Goal: Task Accomplishment & Management: Complete application form

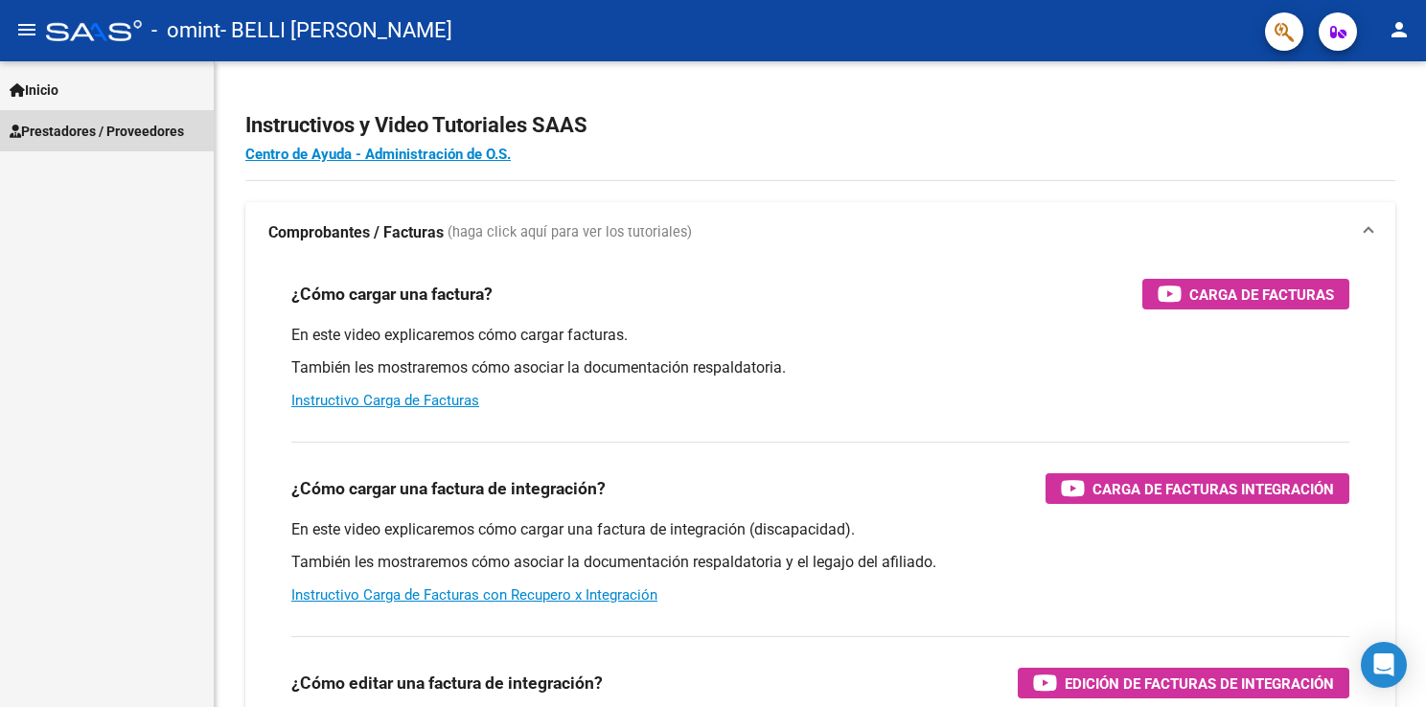
click at [90, 129] on span "Prestadores / Proveedores" at bounding box center [97, 131] width 174 height 21
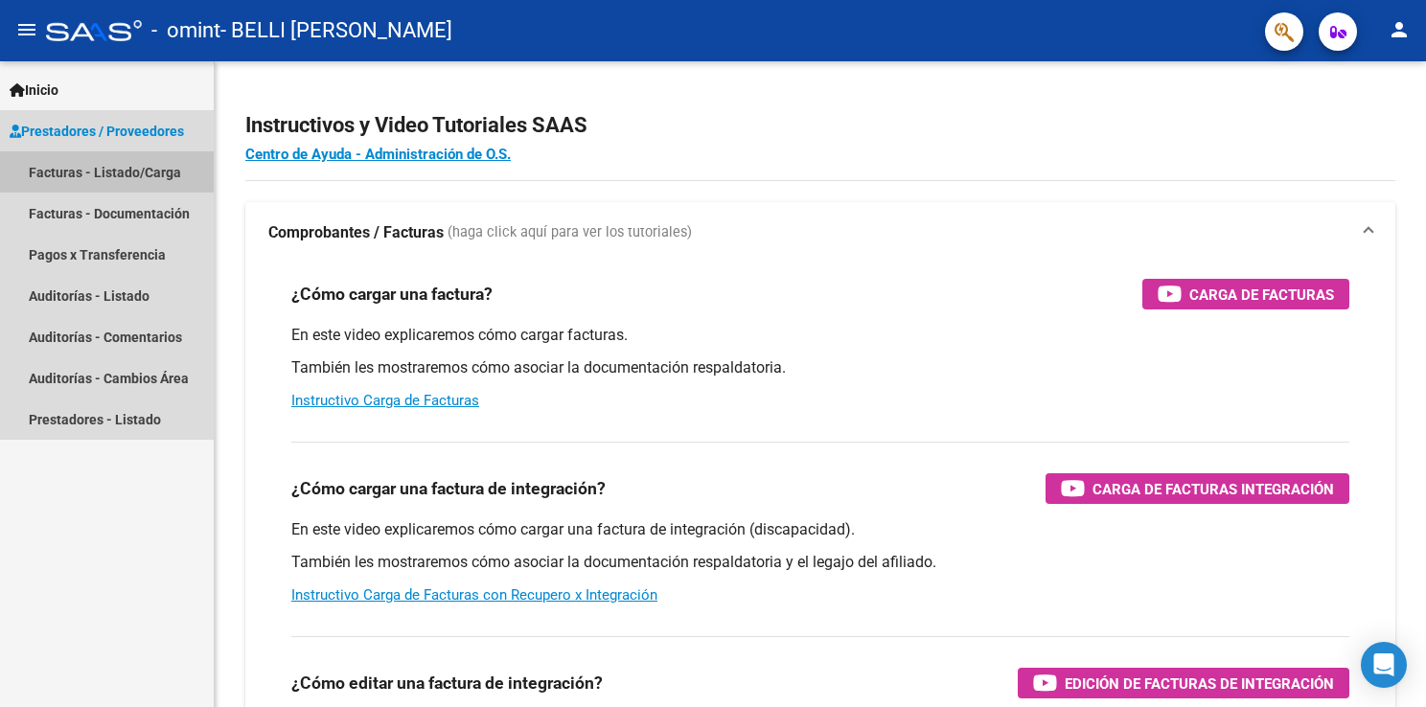
click at [89, 161] on link "Facturas - Listado/Carga" at bounding box center [107, 171] width 214 height 41
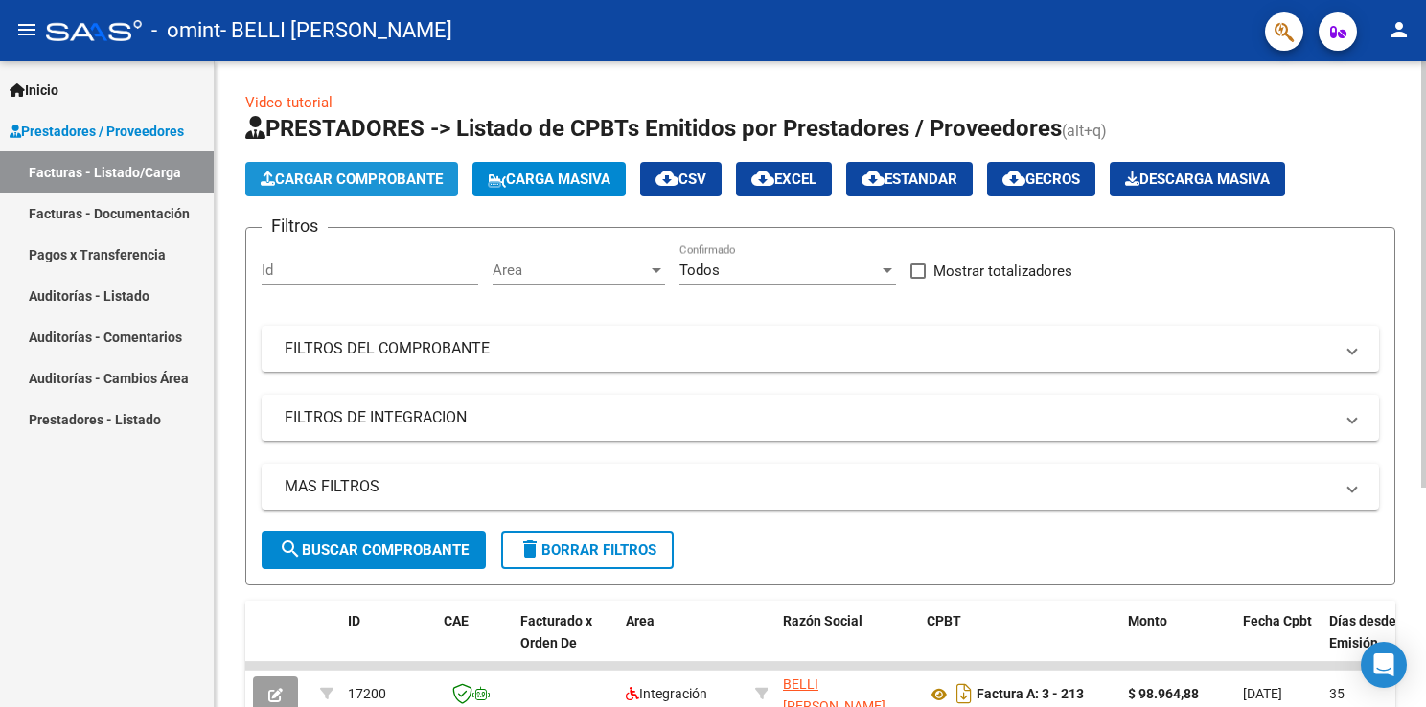
click at [359, 176] on span "Cargar Comprobante" at bounding box center [352, 179] width 182 height 17
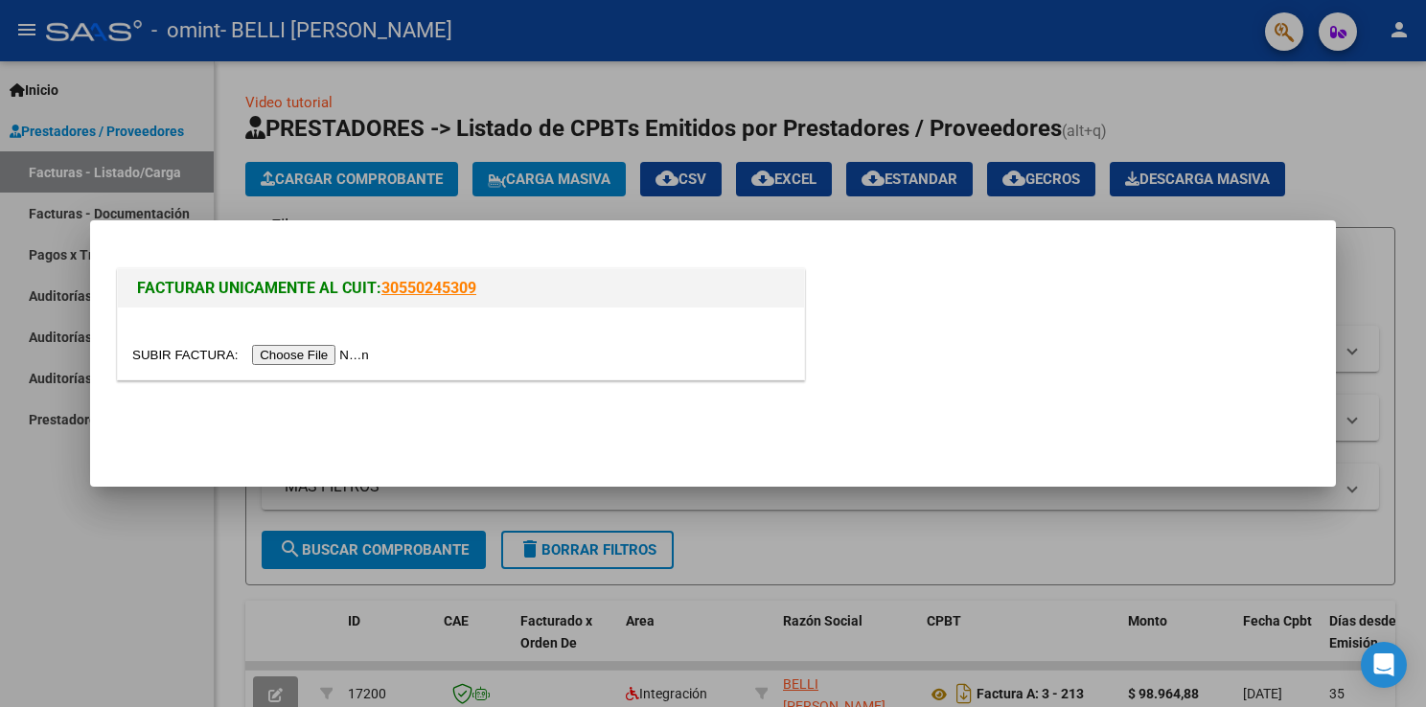
click at [299, 355] on input "file" at bounding box center [253, 355] width 242 height 20
click at [1345, 113] on div at bounding box center [713, 353] width 1426 height 707
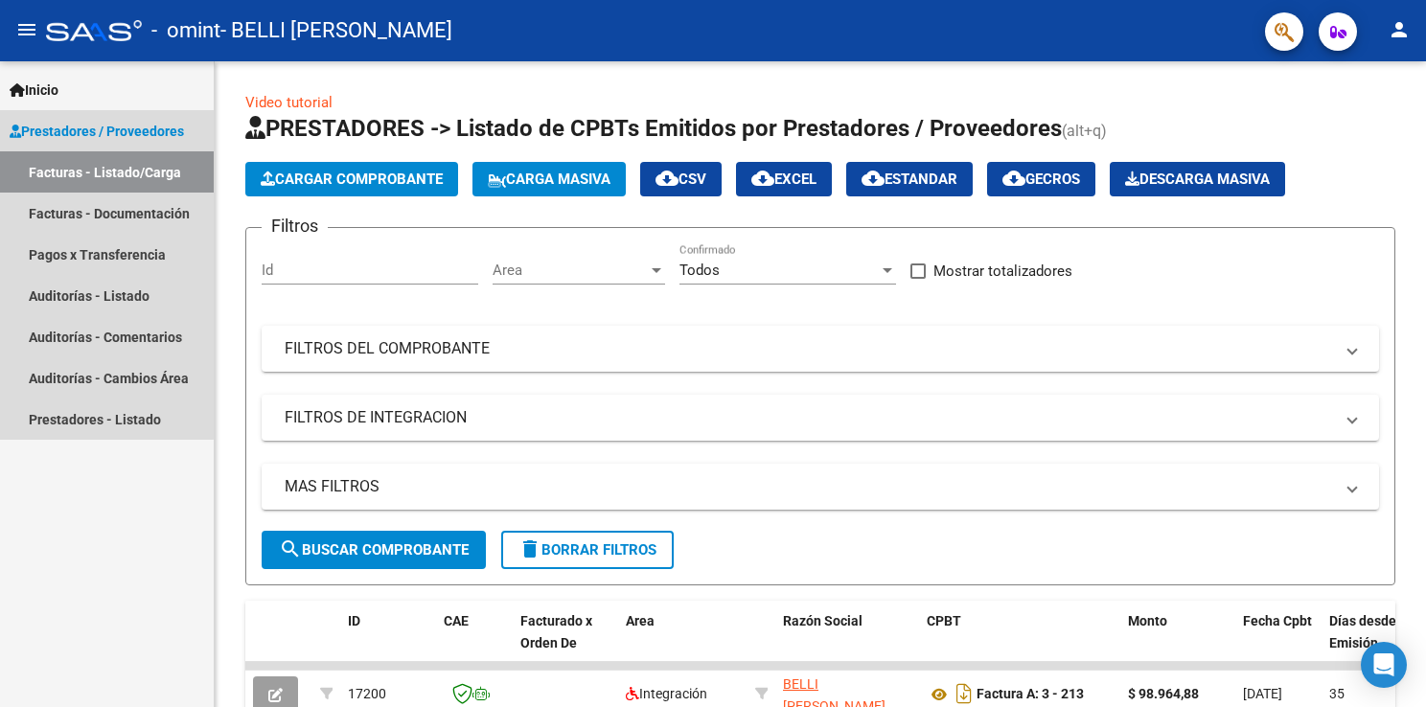
click at [54, 126] on span "Prestadores / Proveedores" at bounding box center [97, 131] width 174 height 21
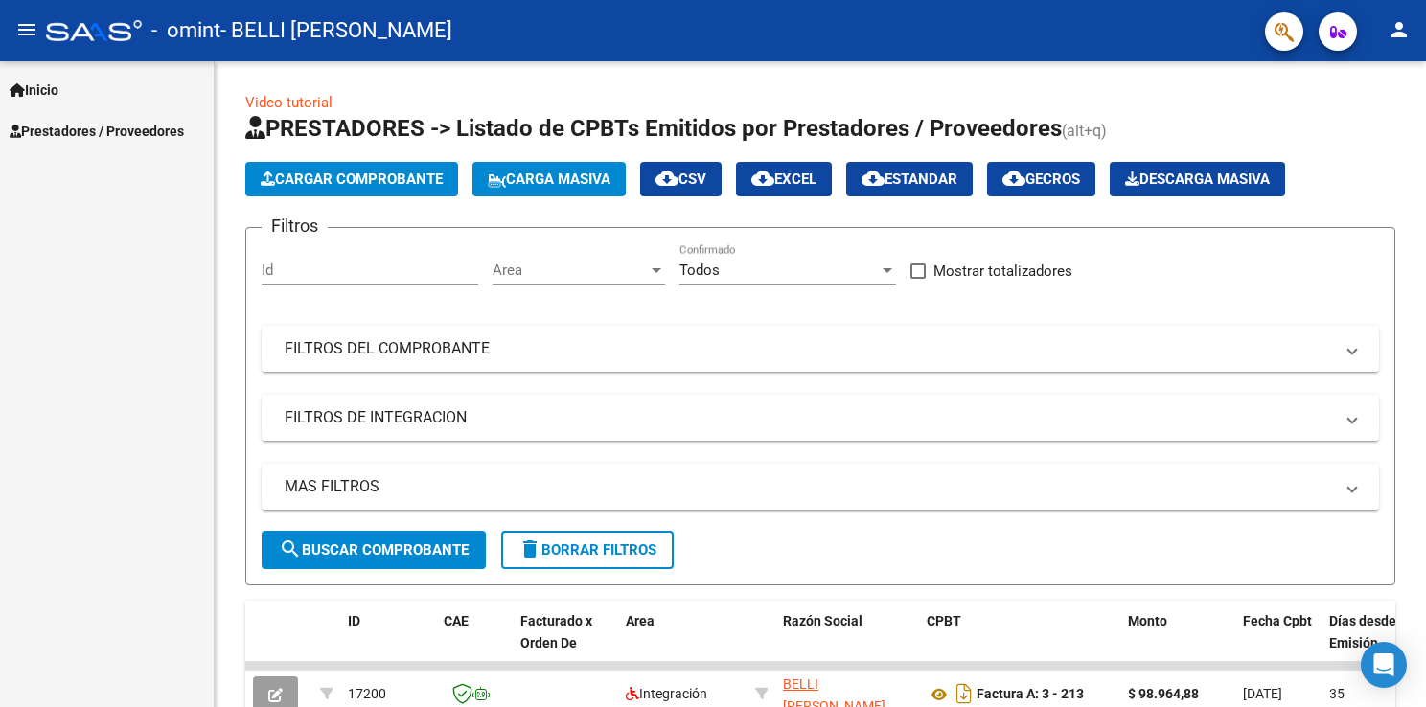
click at [46, 86] on span "Inicio" at bounding box center [34, 90] width 49 height 21
click at [54, 126] on link "Instructivos" at bounding box center [107, 130] width 214 height 41
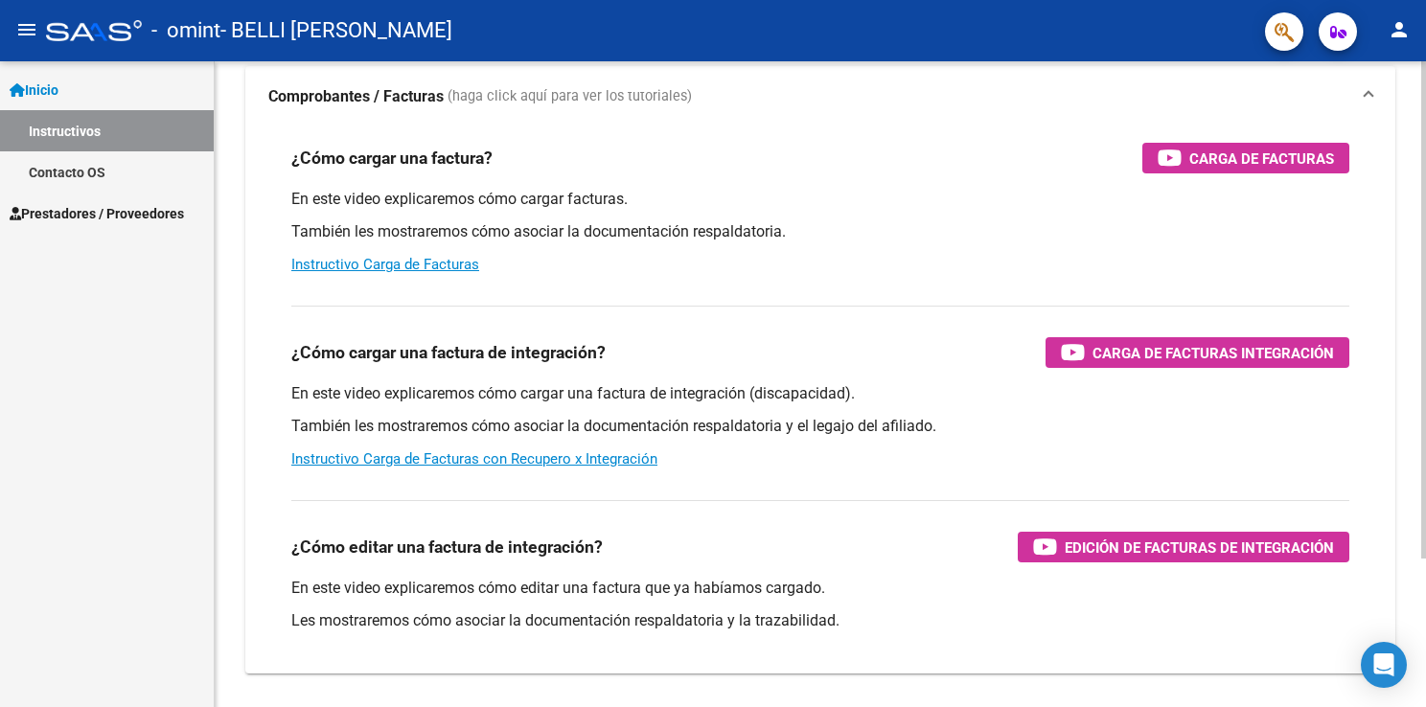
scroll to position [192, 0]
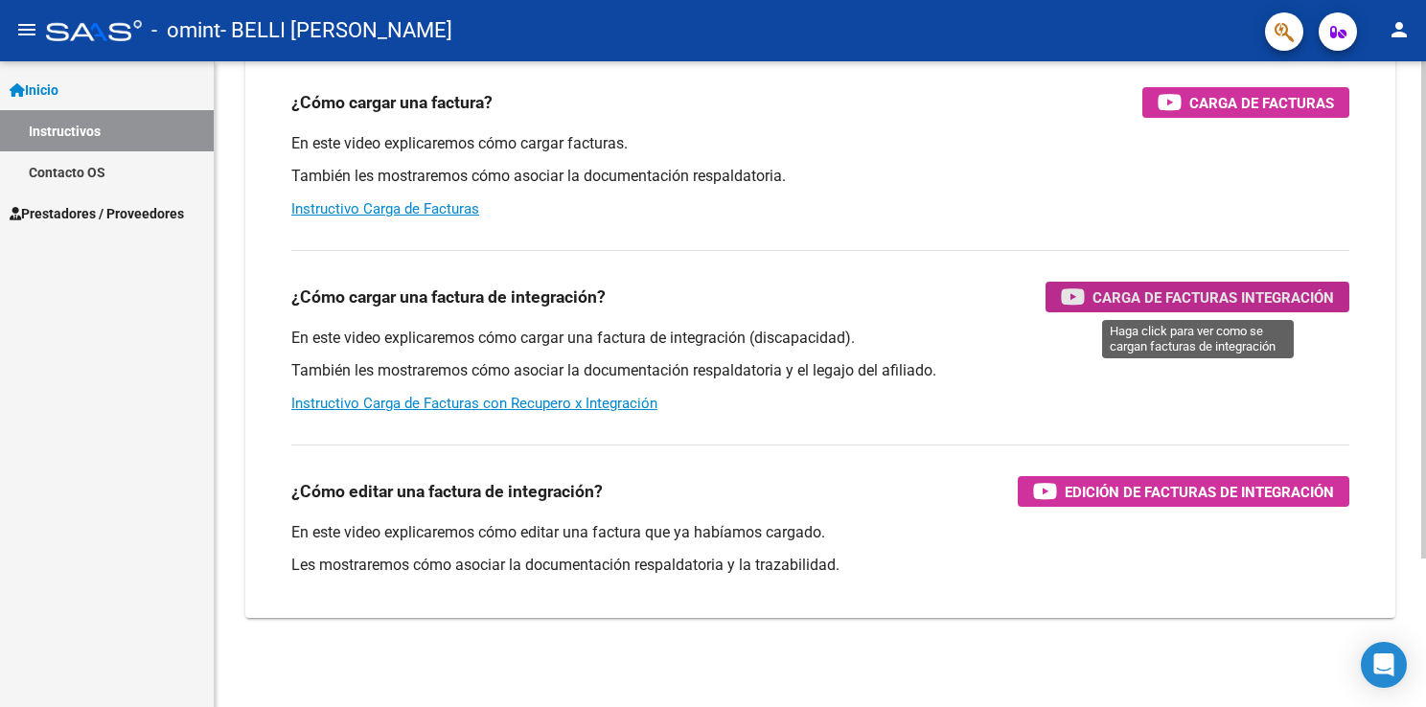
click at [1177, 299] on span "Carga de Facturas Integración" at bounding box center [1212, 298] width 241 height 24
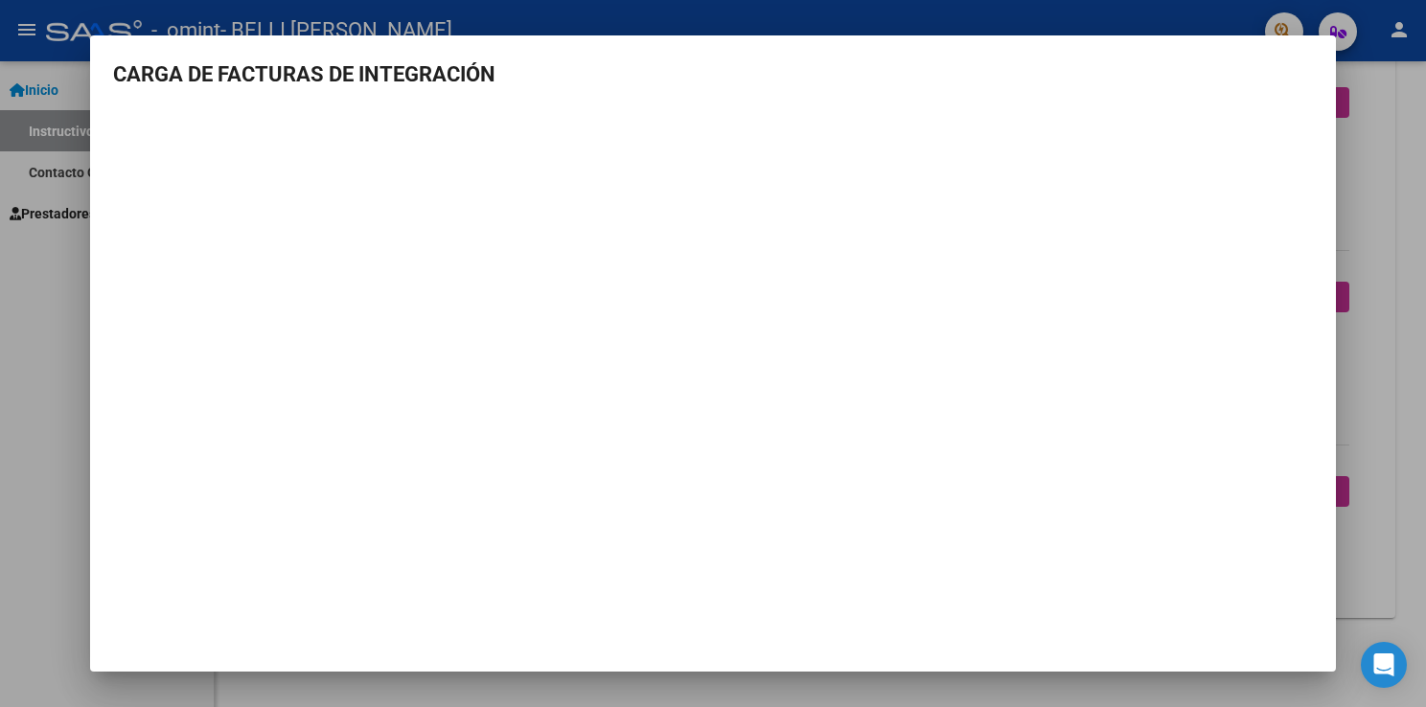
click at [1390, 110] on div at bounding box center [713, 353] width 1426 height 707
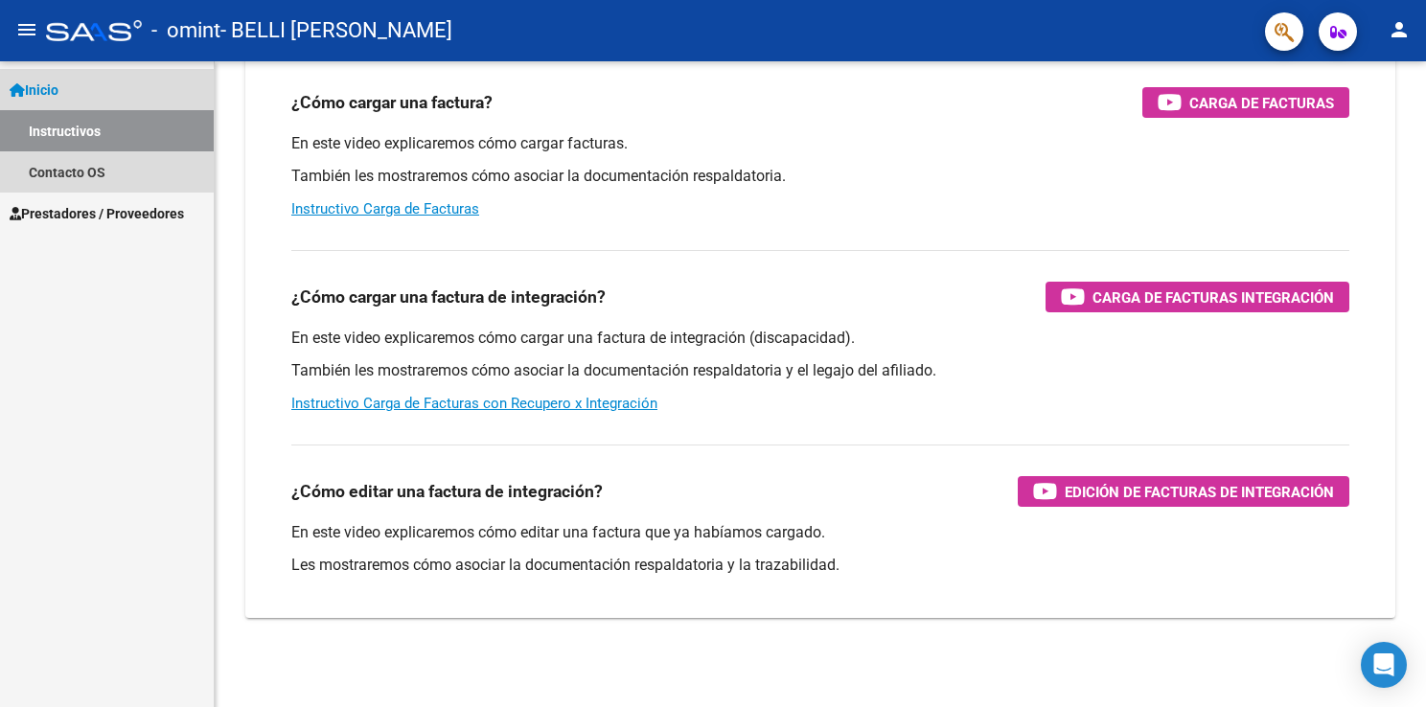
click at [56, 82] on span "Inicio" at bounding box center [34, 90] width 49 height 21
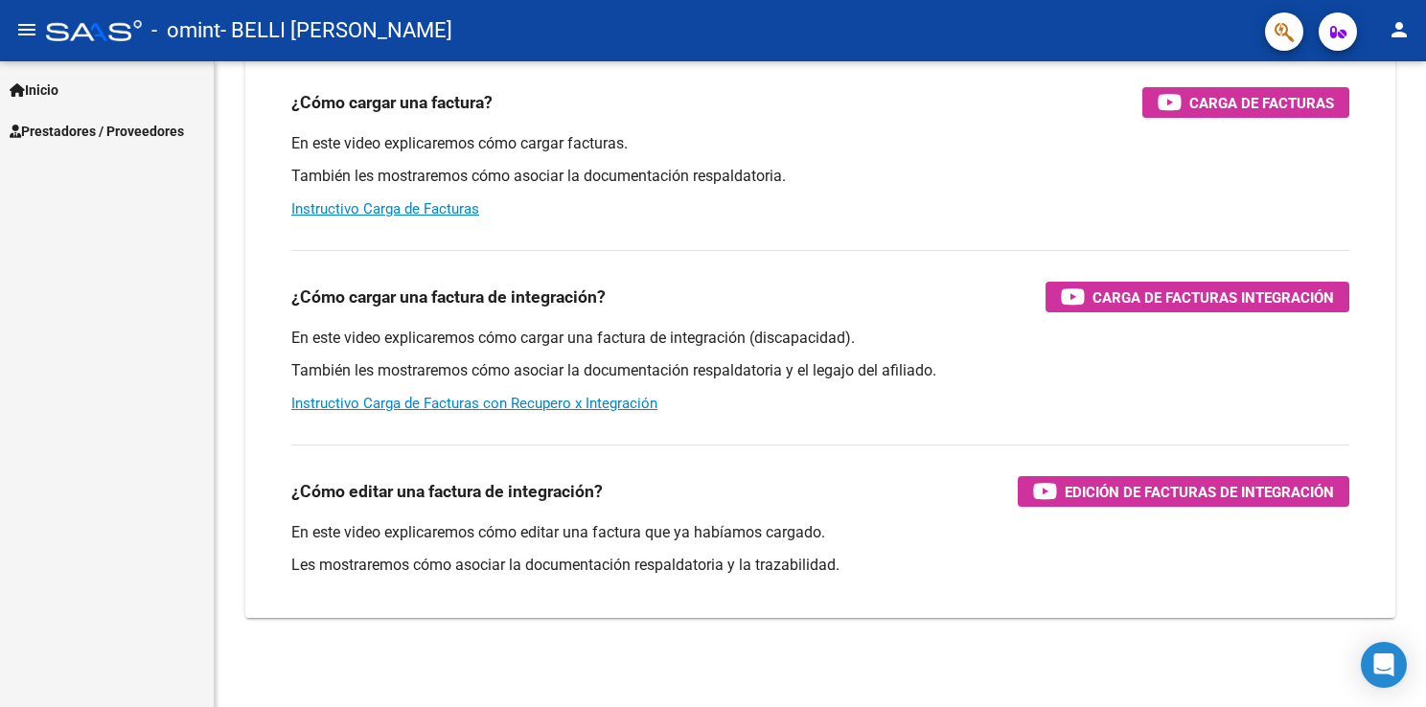
click at [51, 125] on span "Prestadores / Proveedores" at bounding box center [97, 131] width 174 height 21
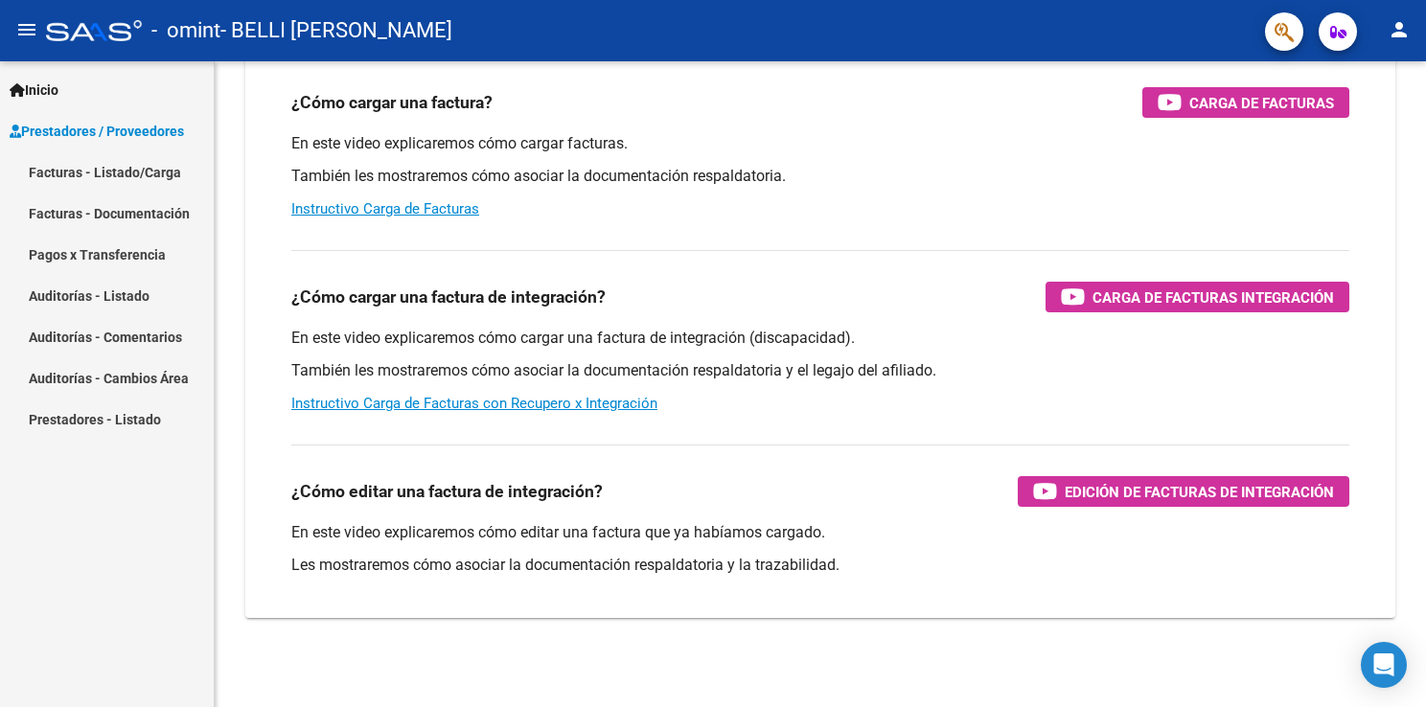
click at [61, 177] on link "Facturas - Listado/Carga" at bounding box center [107, 171] width 214 height 41
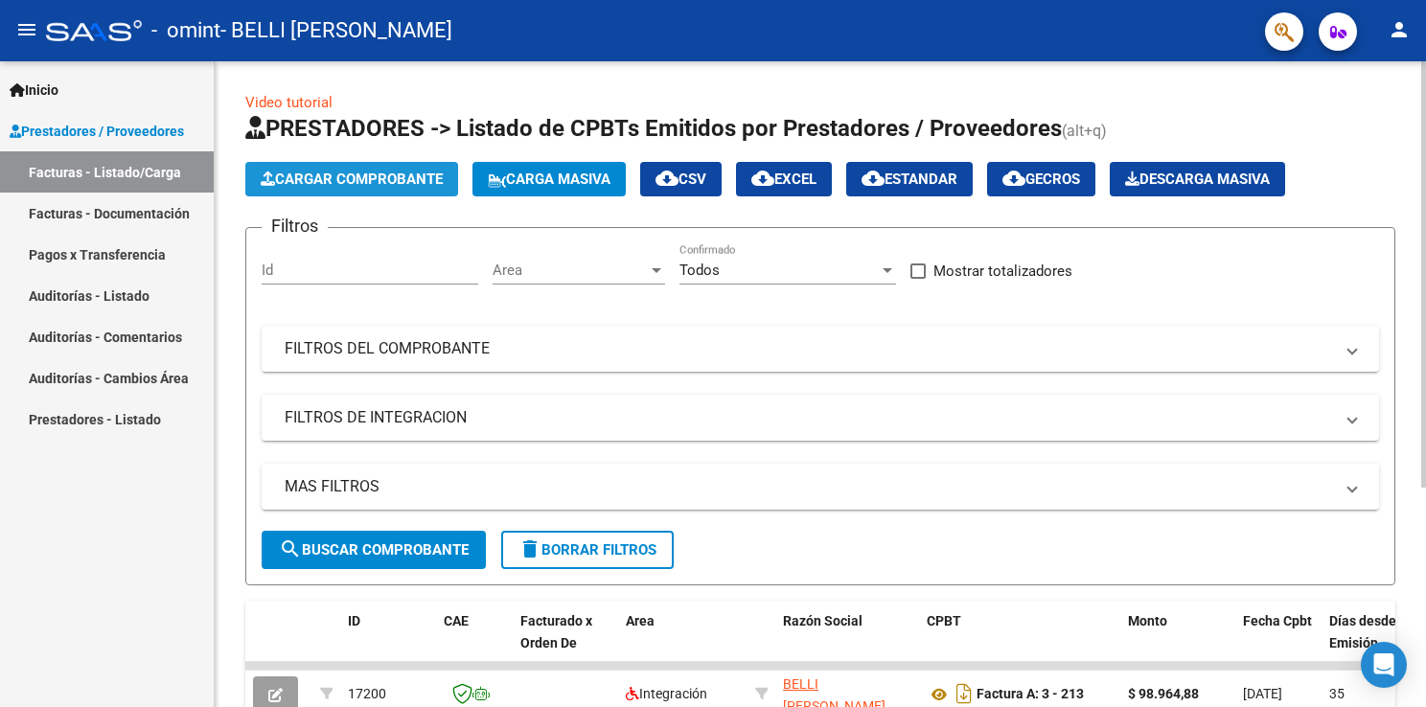
click at [377, 172] on span "Cargar Comprobante" at bounding box center [352, 179] width 182 height 17
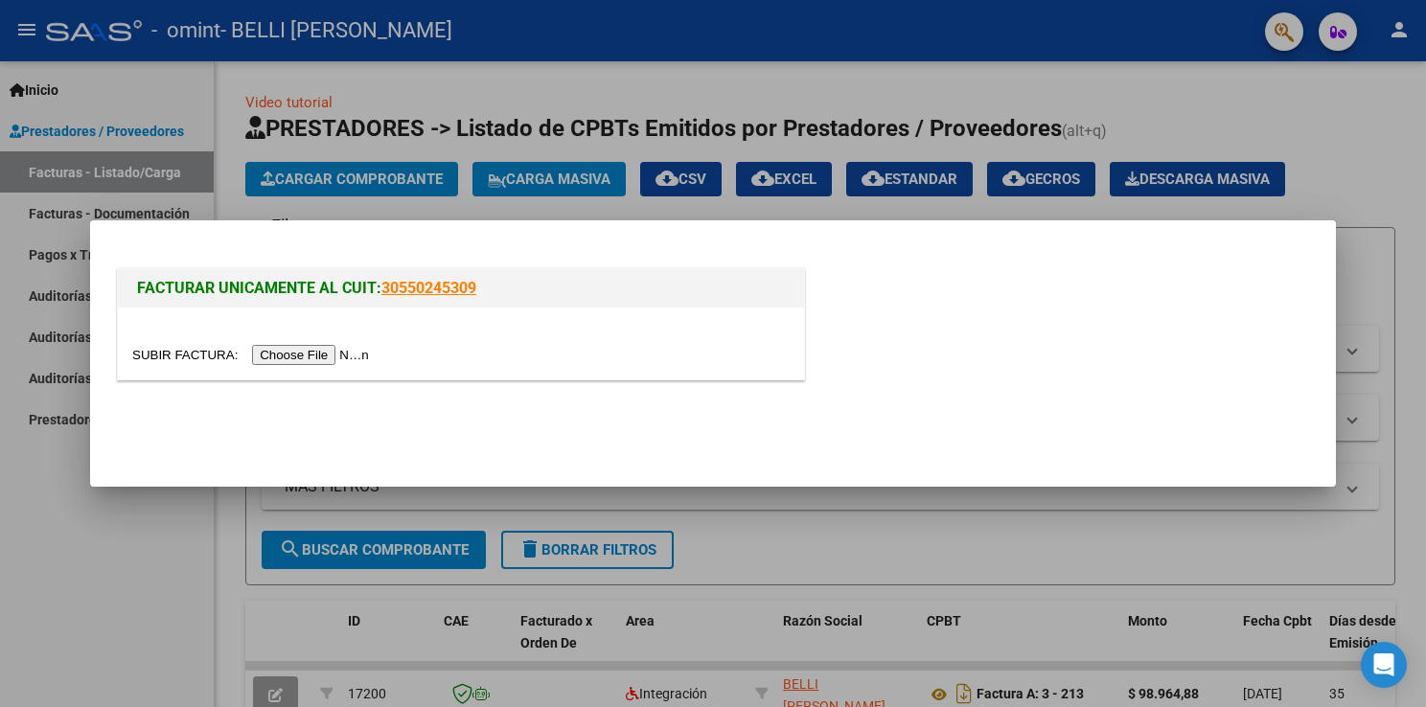
click at [317, 350] on input "file" at bounding box center [253, 355] width 242 height 20
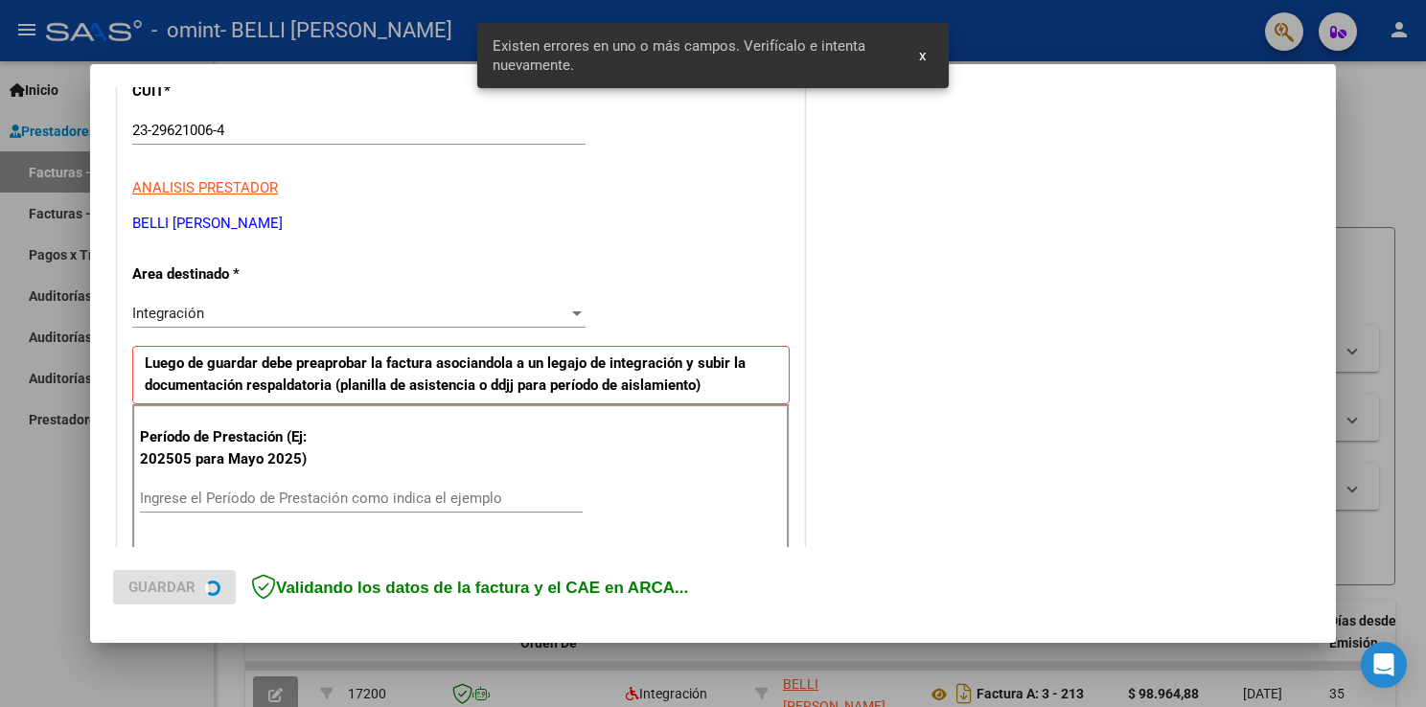
scroll to position [400, 0]
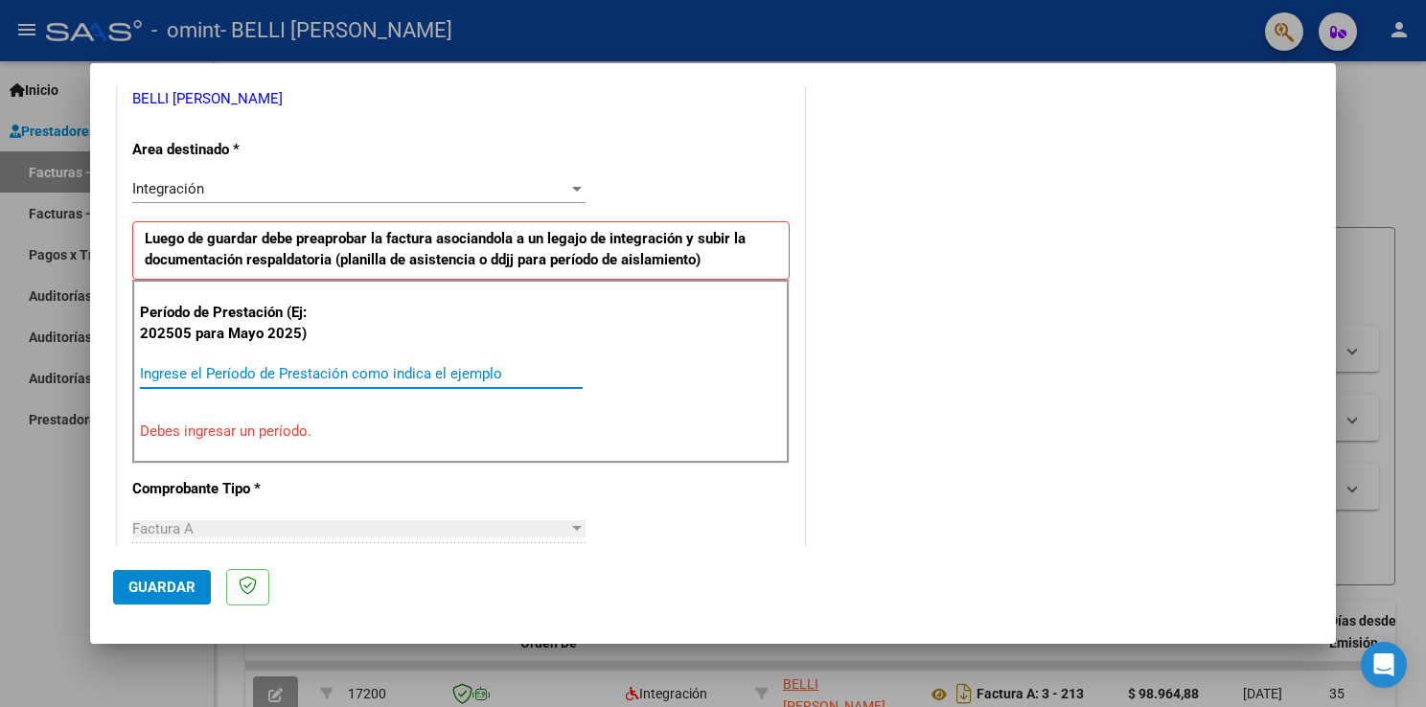
click at [172, 366] on input "Ingrese el Período de Prestación como indica el ejemplo" at bounding box center [361, 373] width 443 height 17
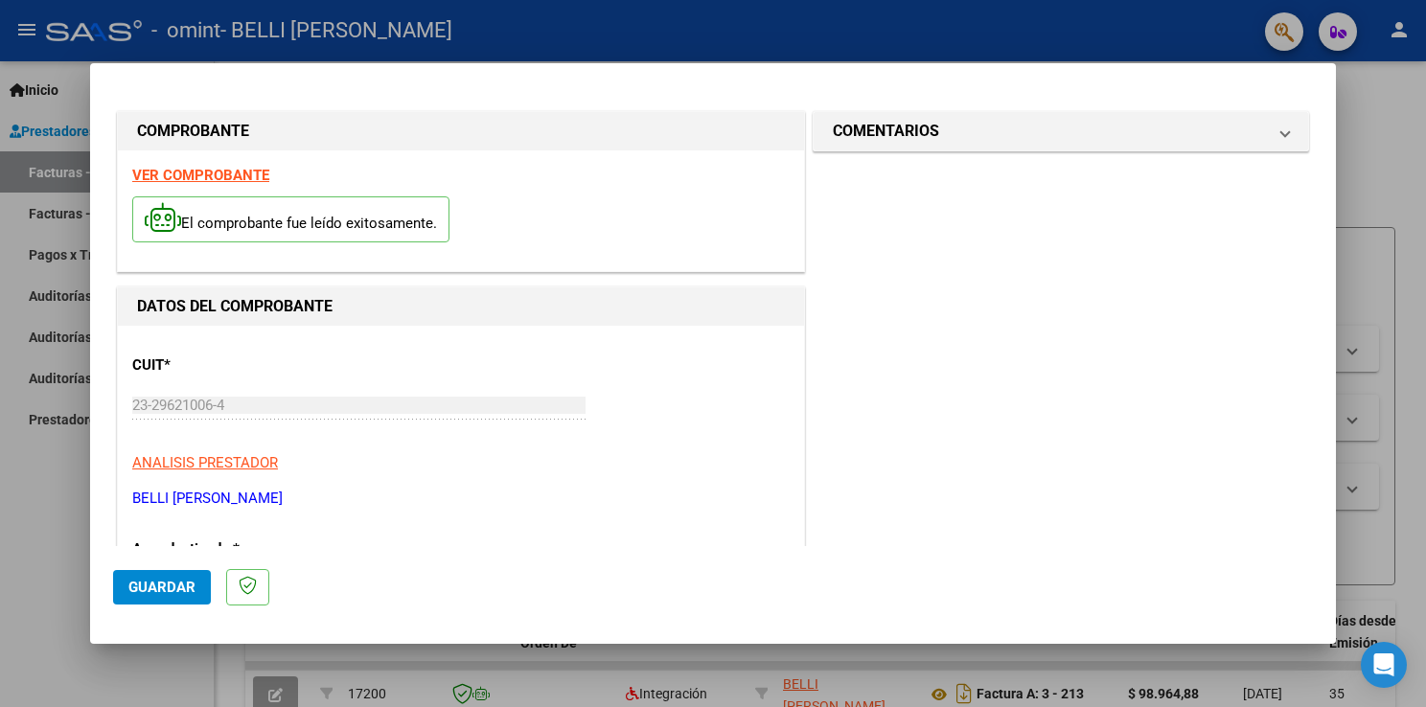
scroll to position [96, 0]
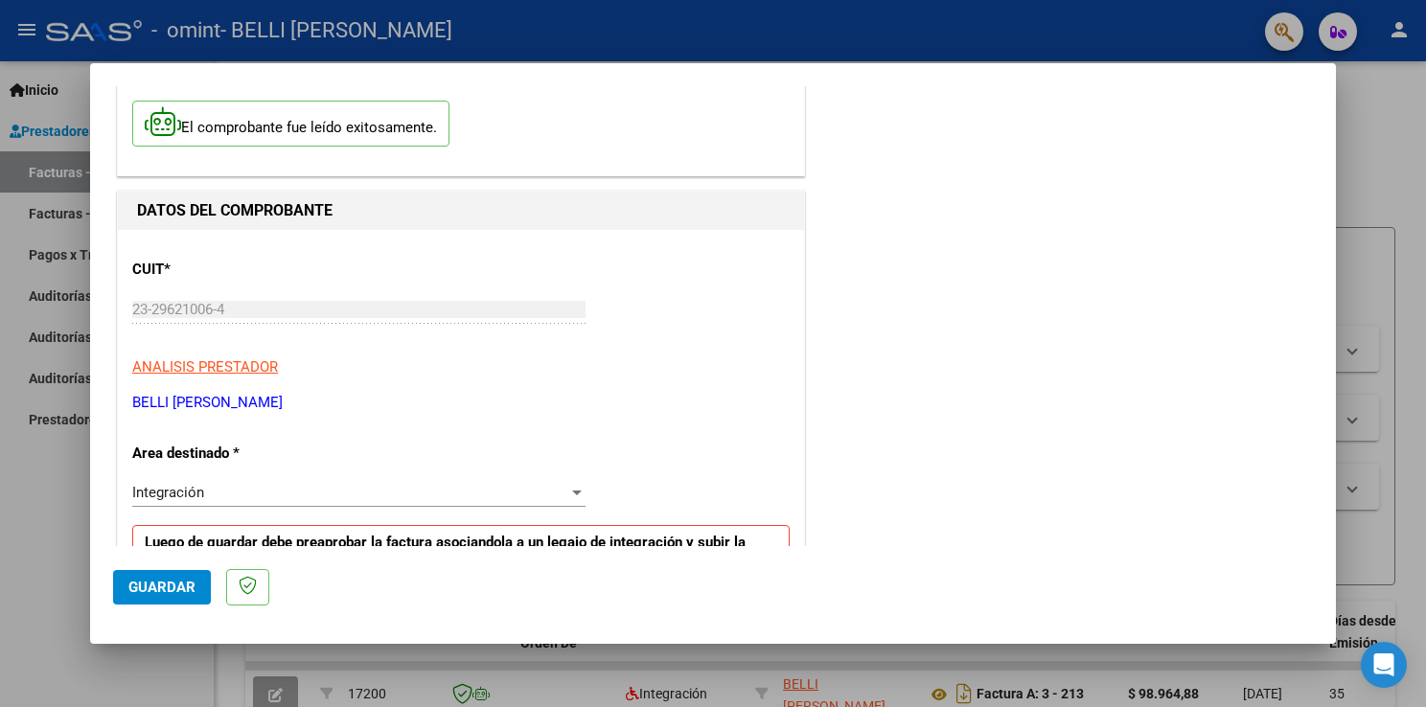
type input "202508"
click at [226, 489] on div "Integración" at bounding box center [350, 492] width 436 height 17
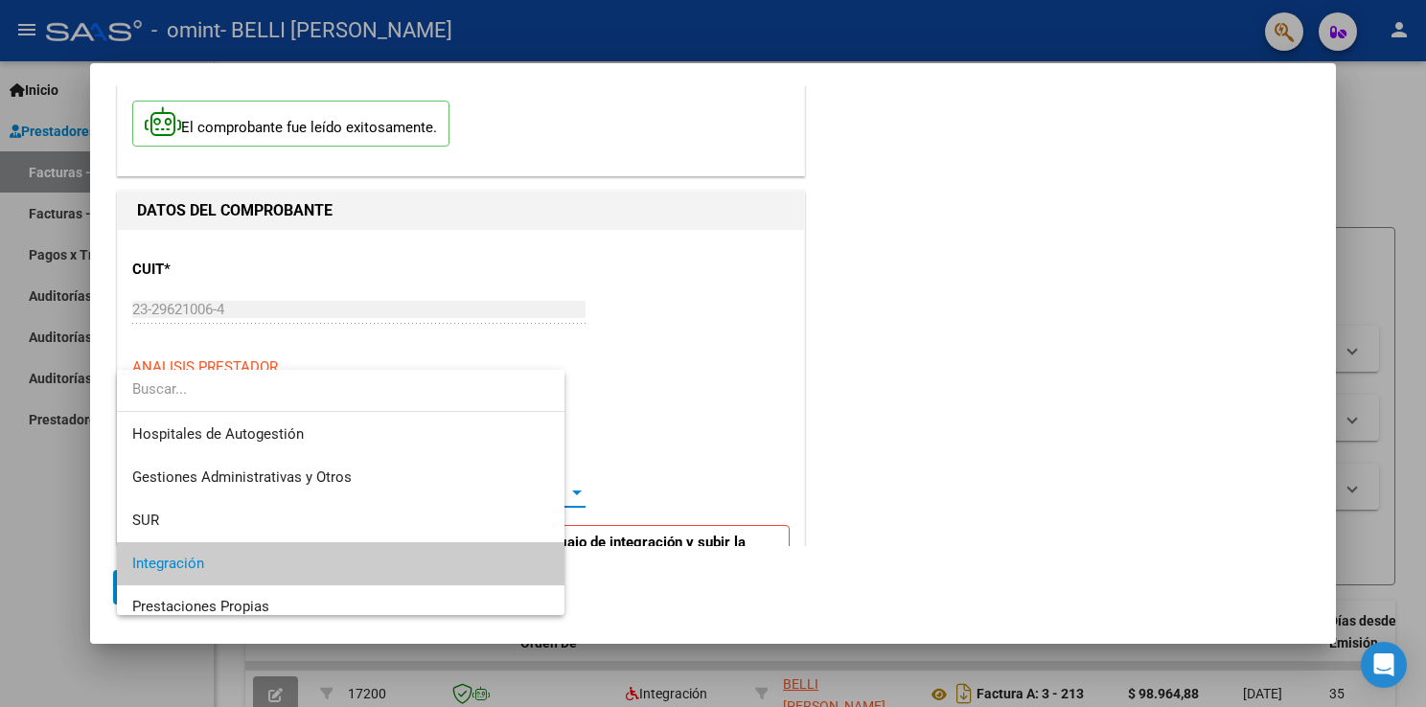
scroll to position [71, 0]
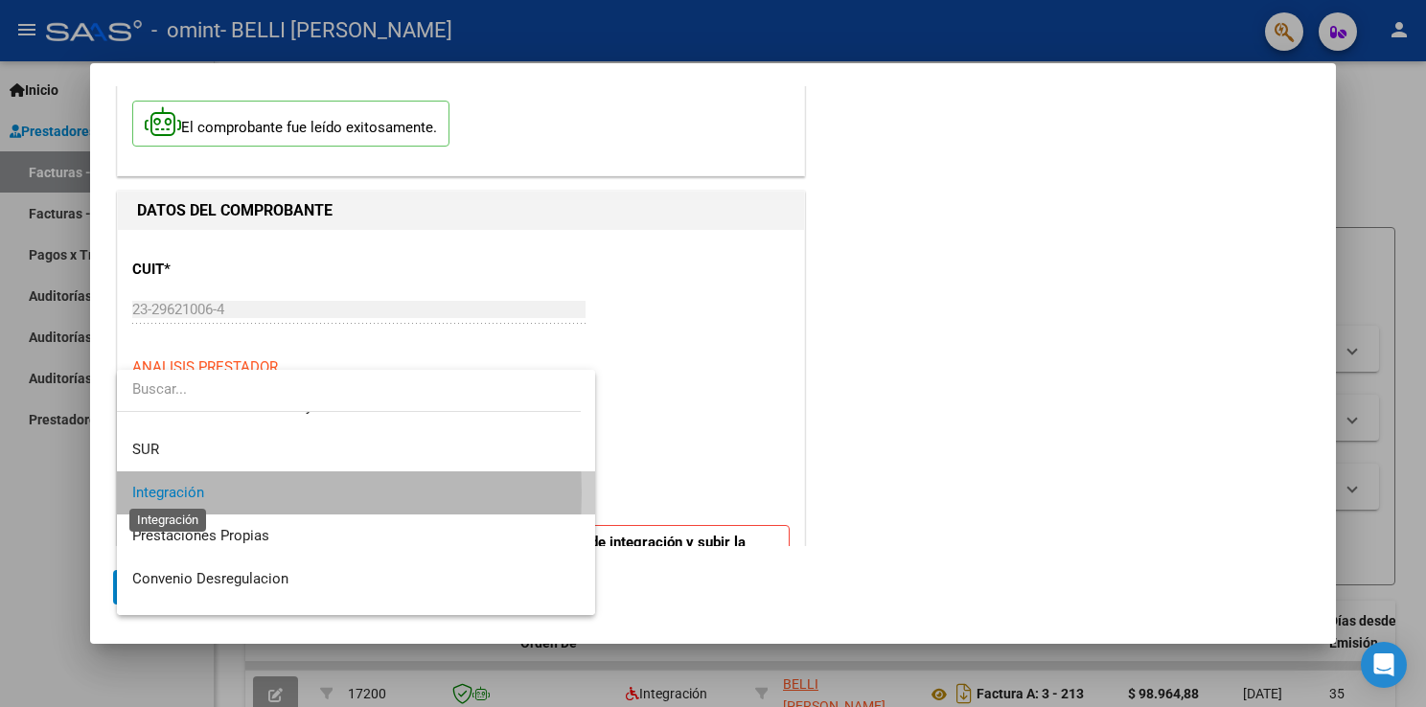
click at [183, 493] on span "Integración" at bounding box center [168, 492] width 72 height 17
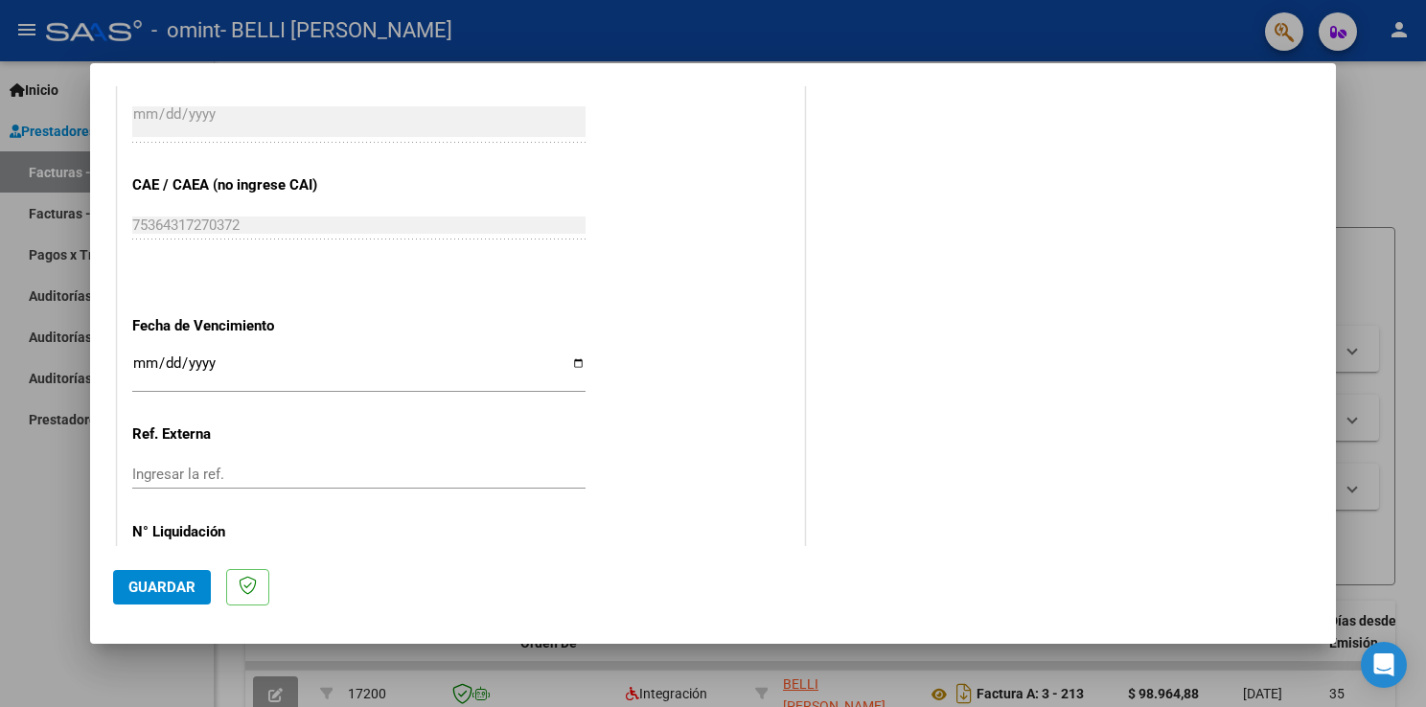
scroll to position [1224, 0]
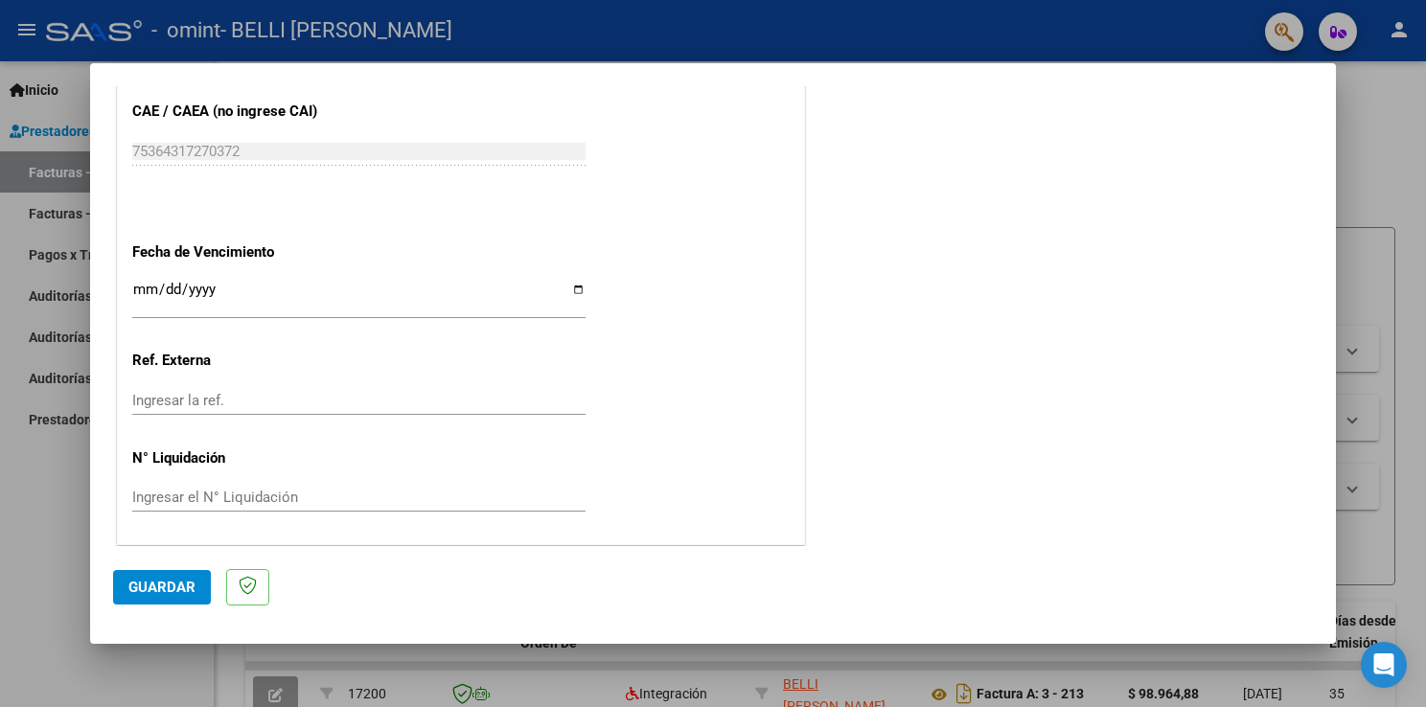
click at [172, 590] on span "Guardar" at bounding box center [161, 587] width 67 height 17
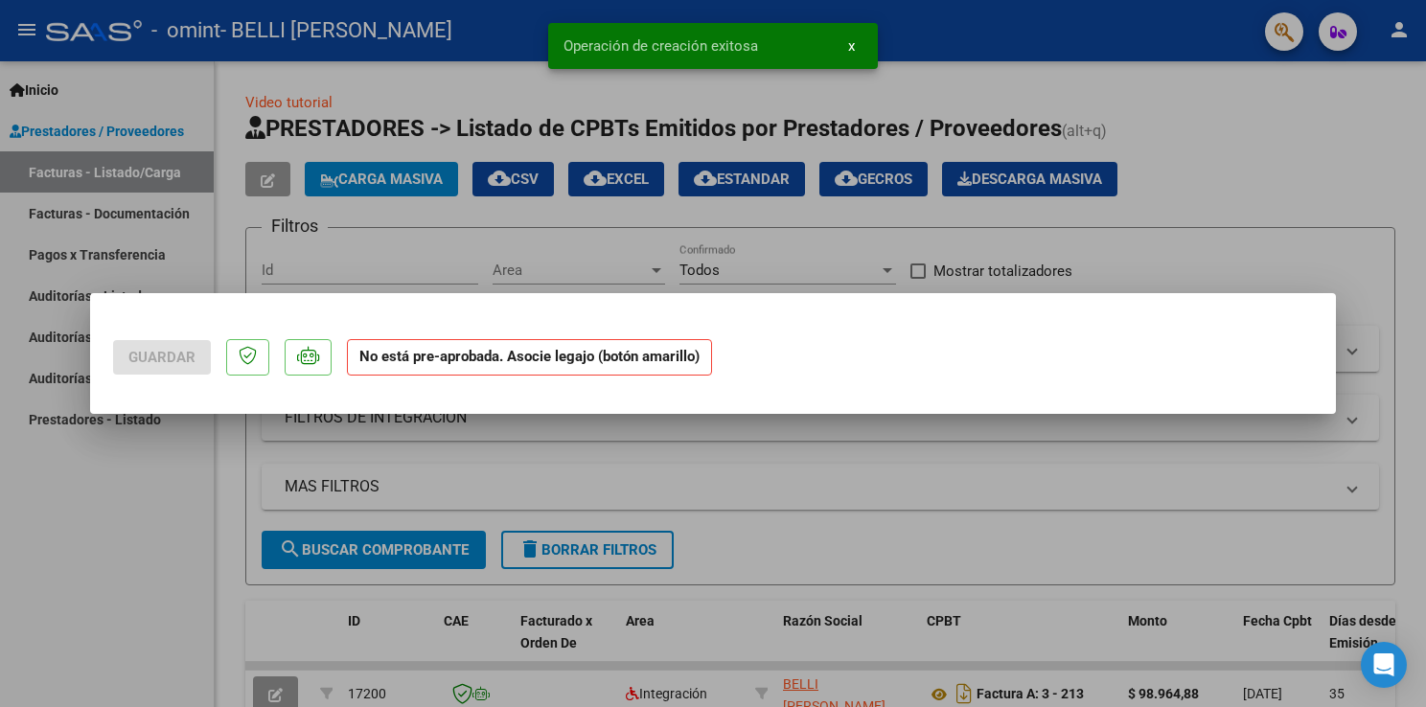
scroll to position [0, 0]
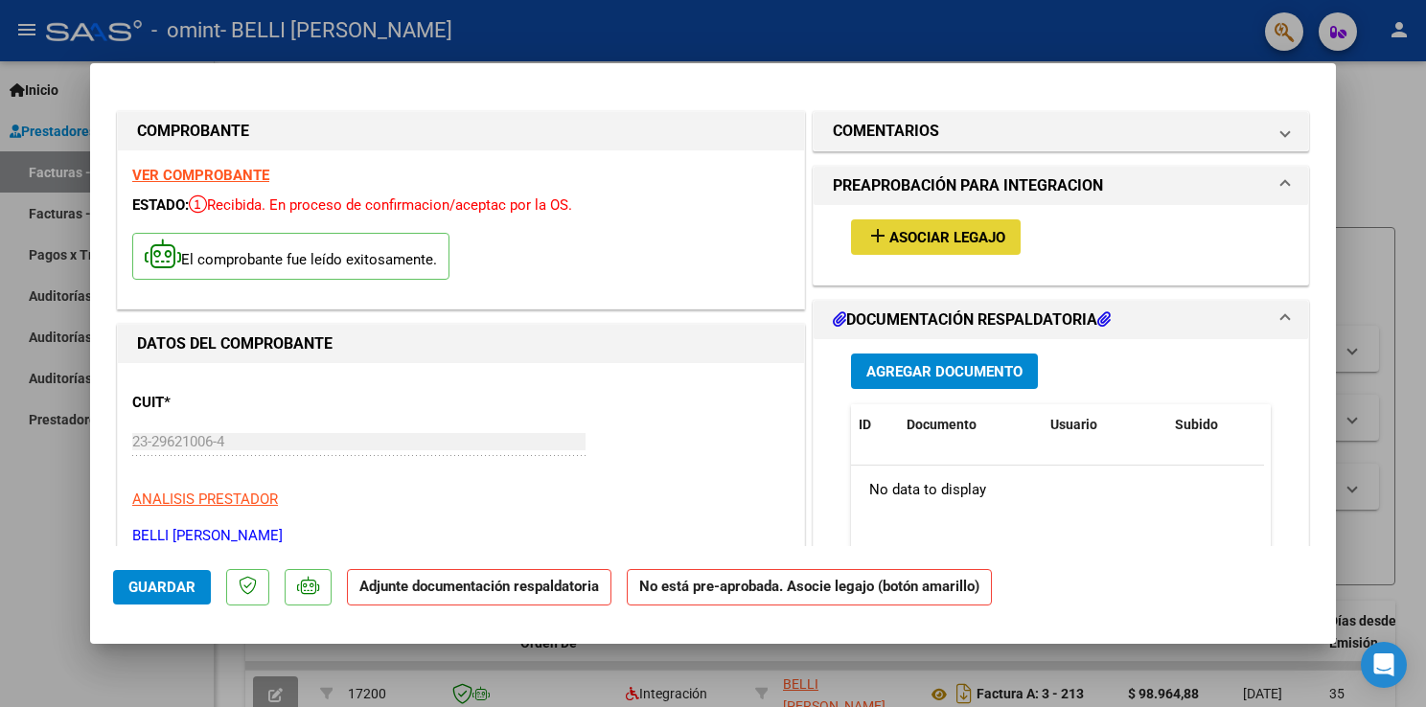
click at [889, 232] on span "Asociar Legajo" at bounding box center [947, 237] width 116 height 17
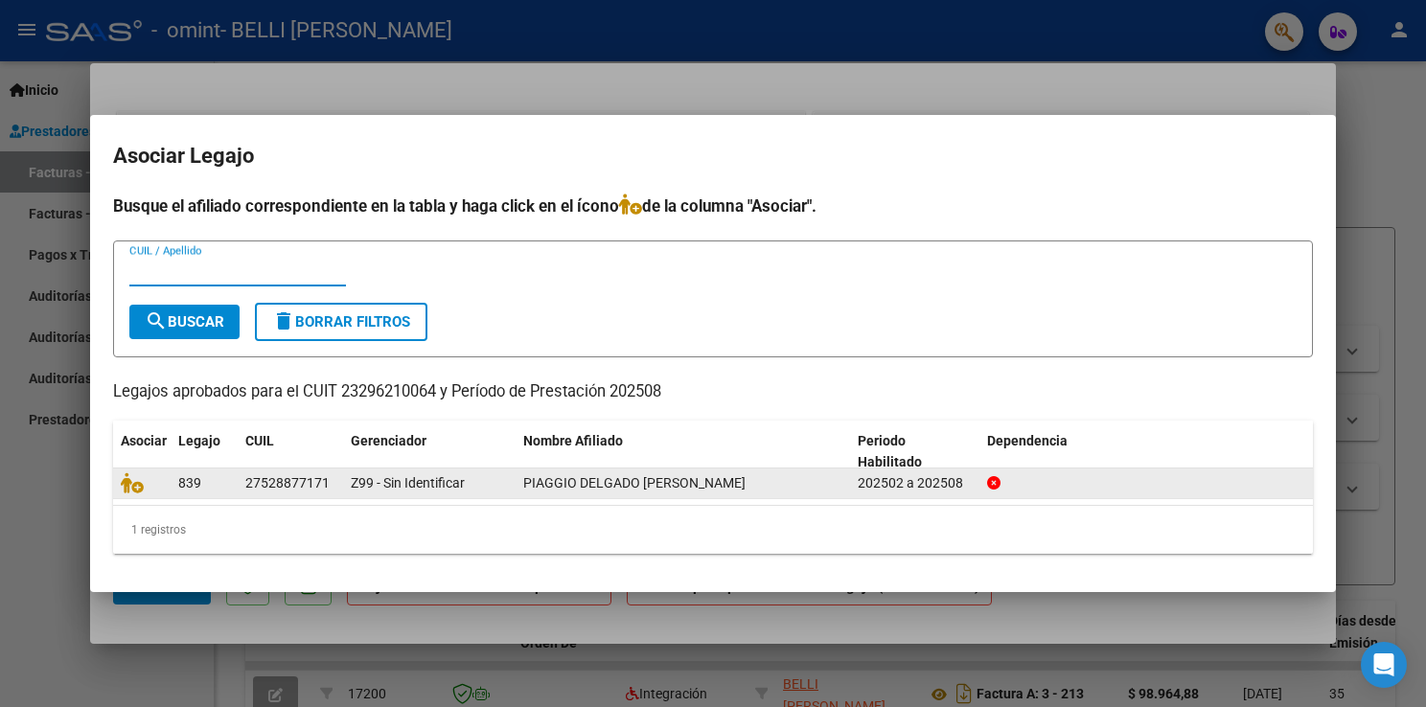
click at [230, 488] on datatable-body-cell "839" at bounding box center [204, 484] width 67 height 30
click at [890, 482] on div "202502 a 202508" at bounding box center [915, 483] width 114 height 22
click at [281, 490] on div "27528877171" at bounding box center [287, 483] width 84 height 22
click at [208, 489] on div "839" at bounding box center [204, 483] width 52 height 22
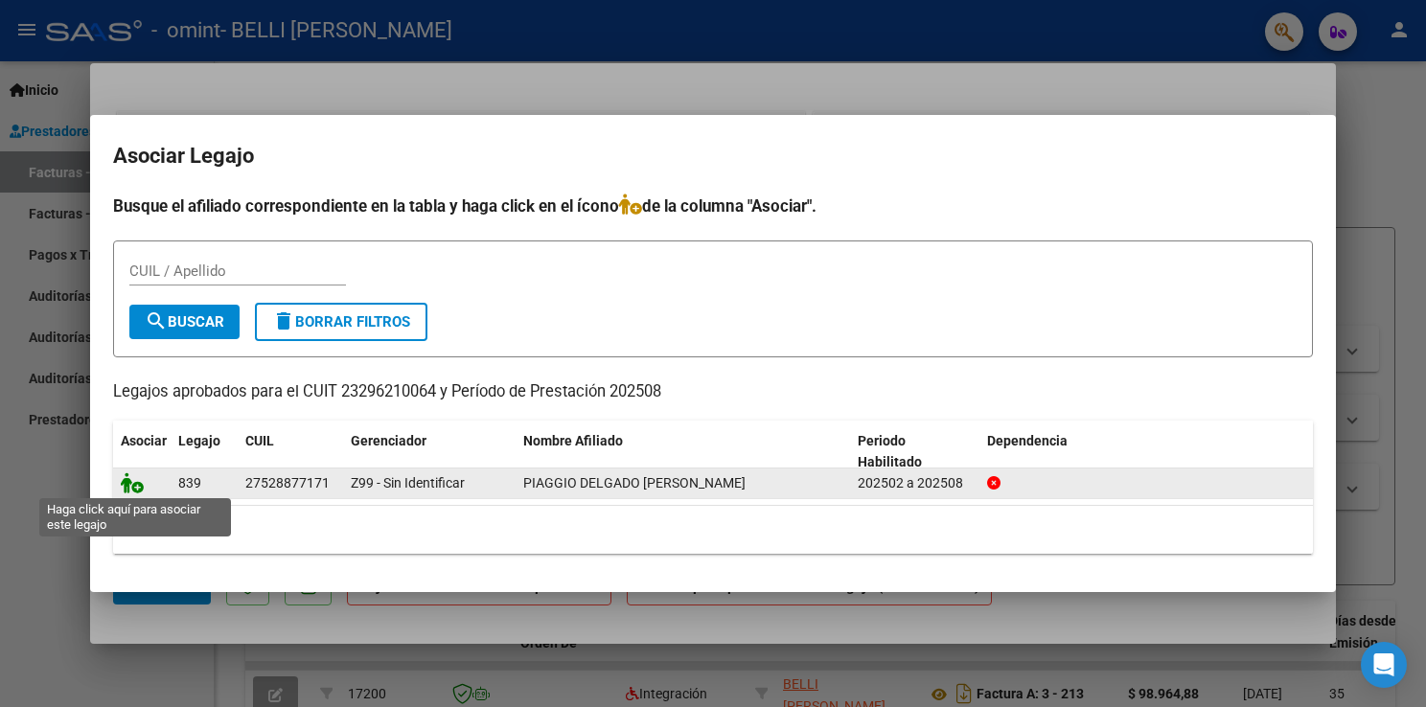
click at [125, 485] on icon at bounding box center [132, 482] width 23 height 21
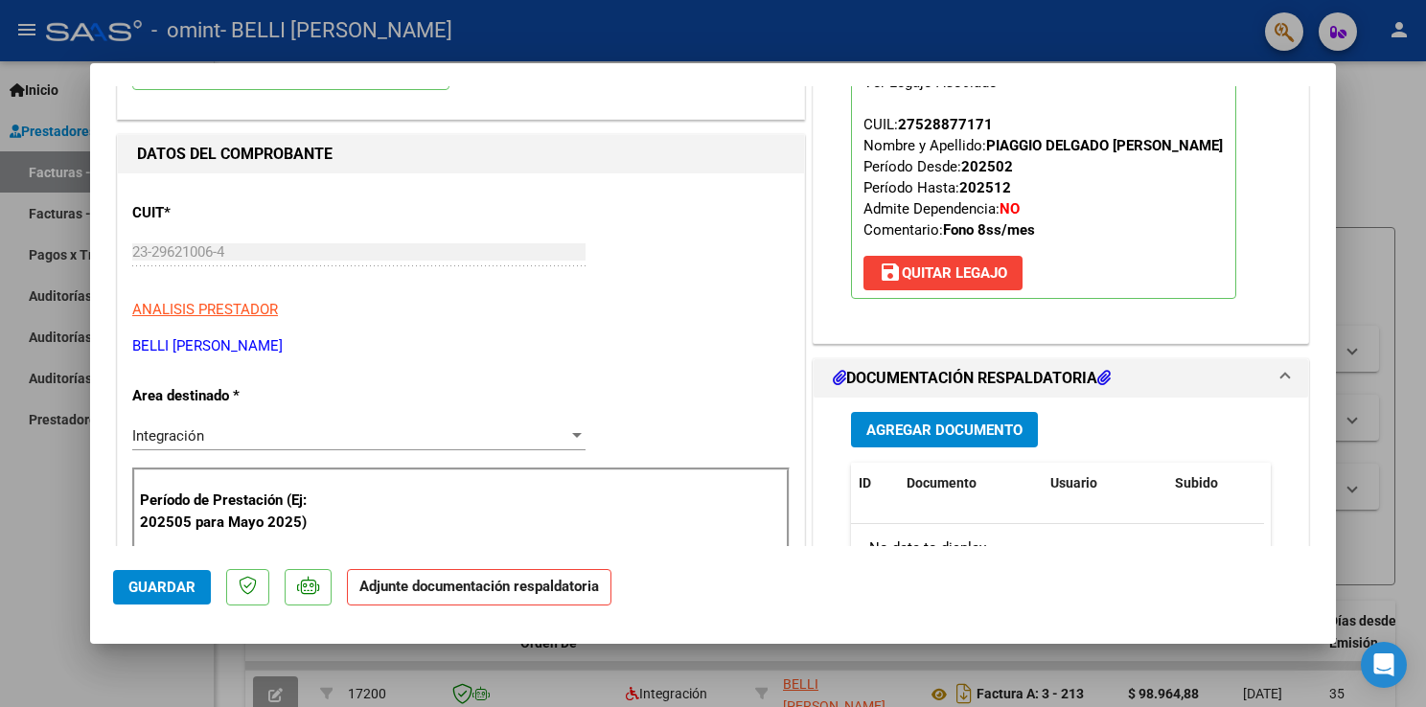
scroll to position [96, 0]
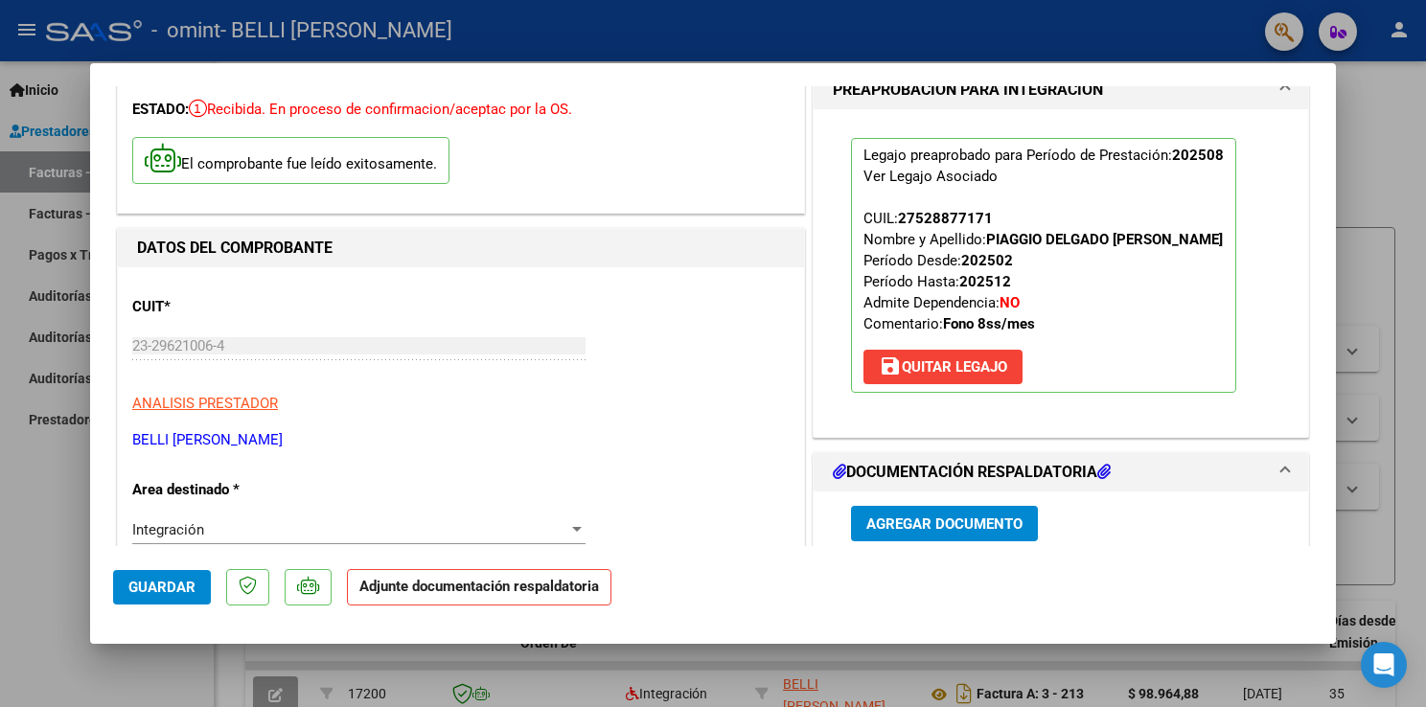
click at [943, 527] on span "Agregar Documento" at bounding box center [944, 524] width 156 height 17
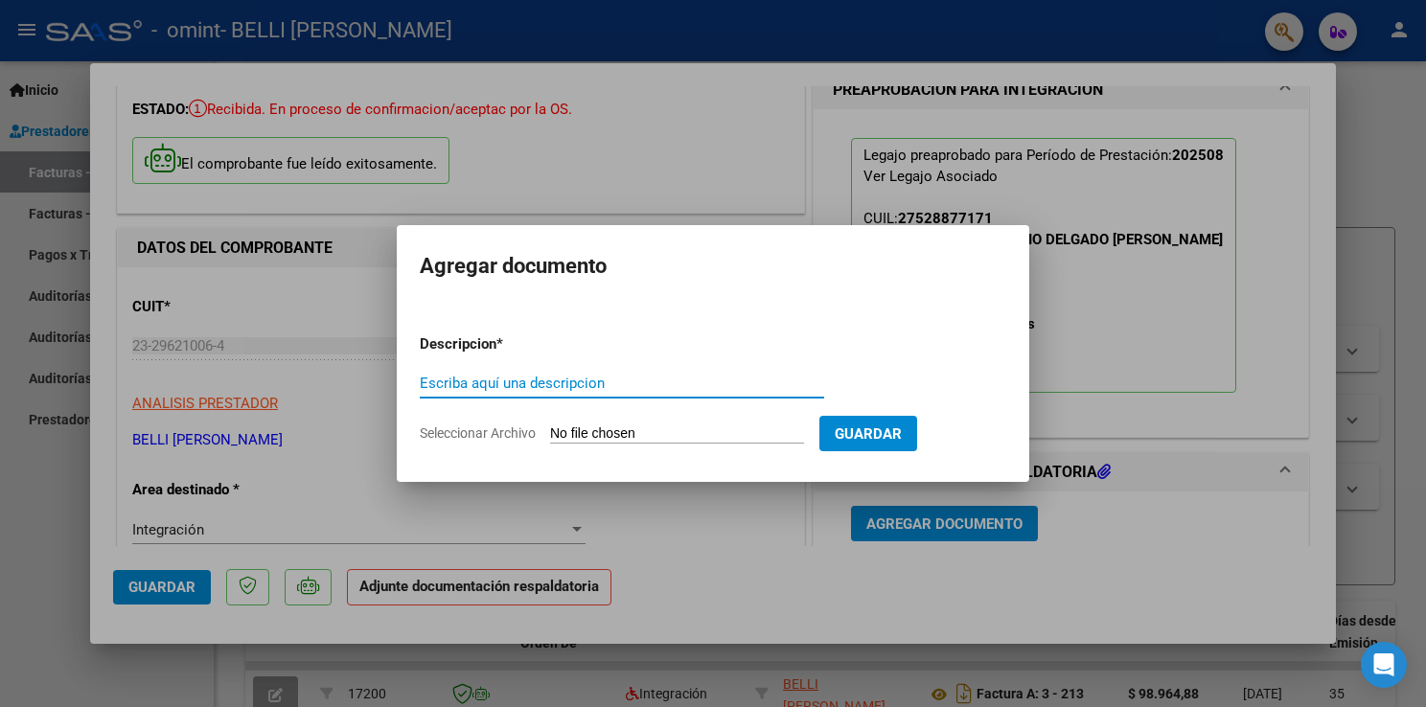
click at [464, 377] on input "Escriba aquí una descripcion" at bounding box center [622, 383] width 404 height 17
type input "asistencia"
click at [494, 438] on span "Seleccionar Archivo" at bounding box center [478, 432] width 116 height 15
click at [550, 438] on input "Seleccionar Archivo" at bounding box center [677, 434] width 254 height 18
type input "C:\fakepath\BiancaPiaggio.pdf"
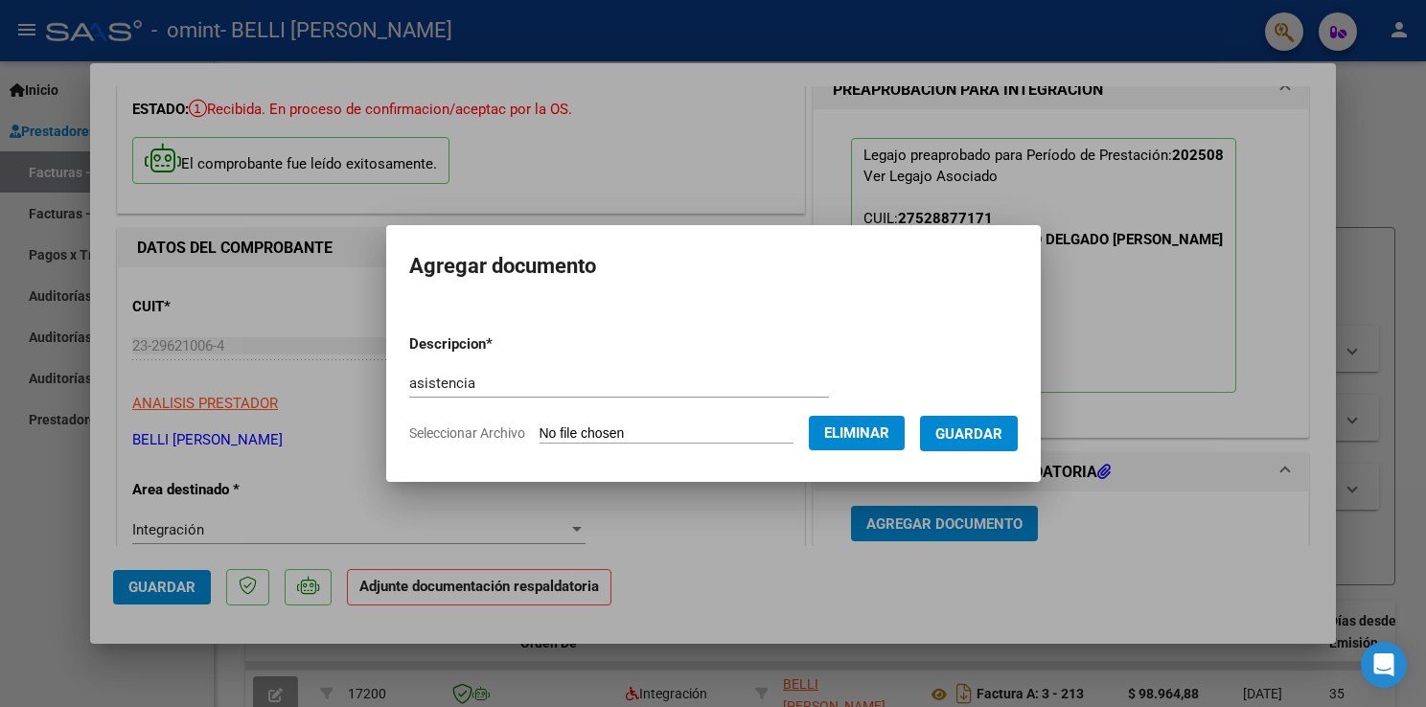
click at [957, 437] on span "Guardar" at bounding box center [968, 433] width 67 height 17
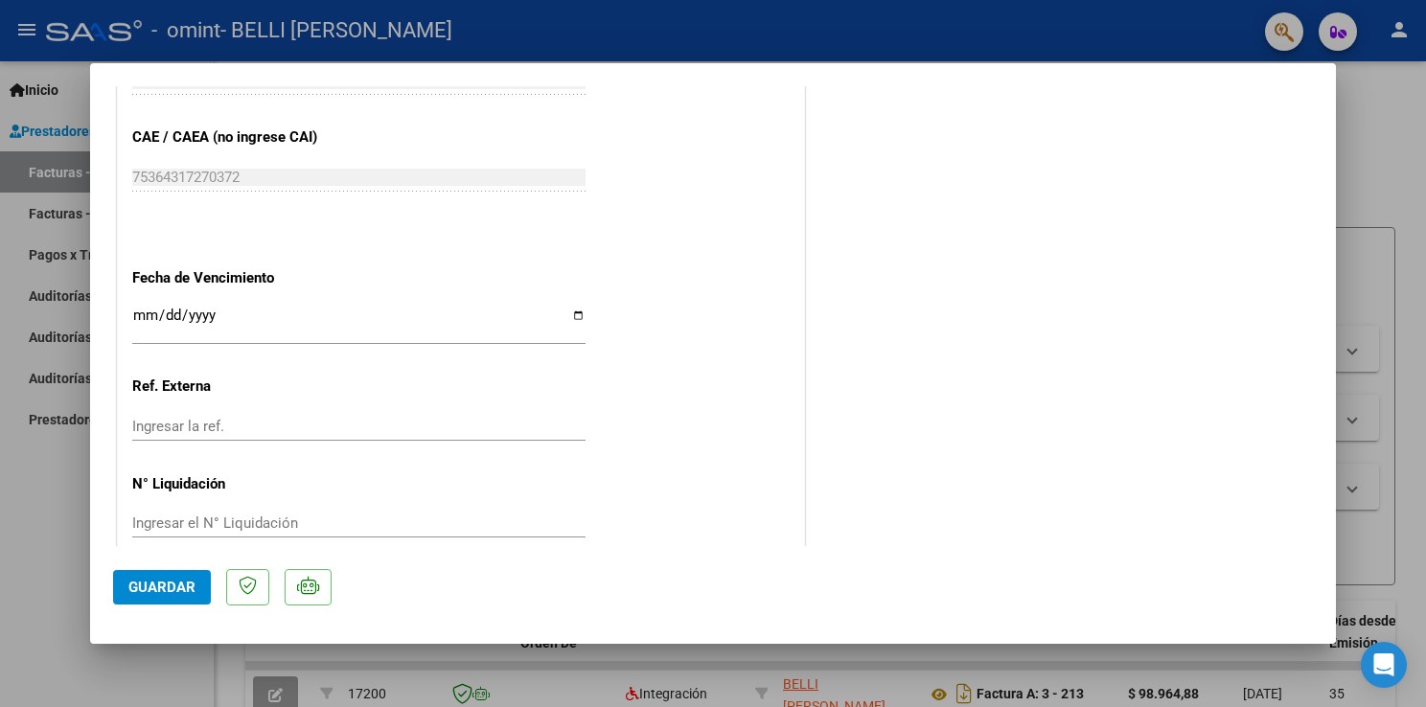
scroll to position [1253, 0]
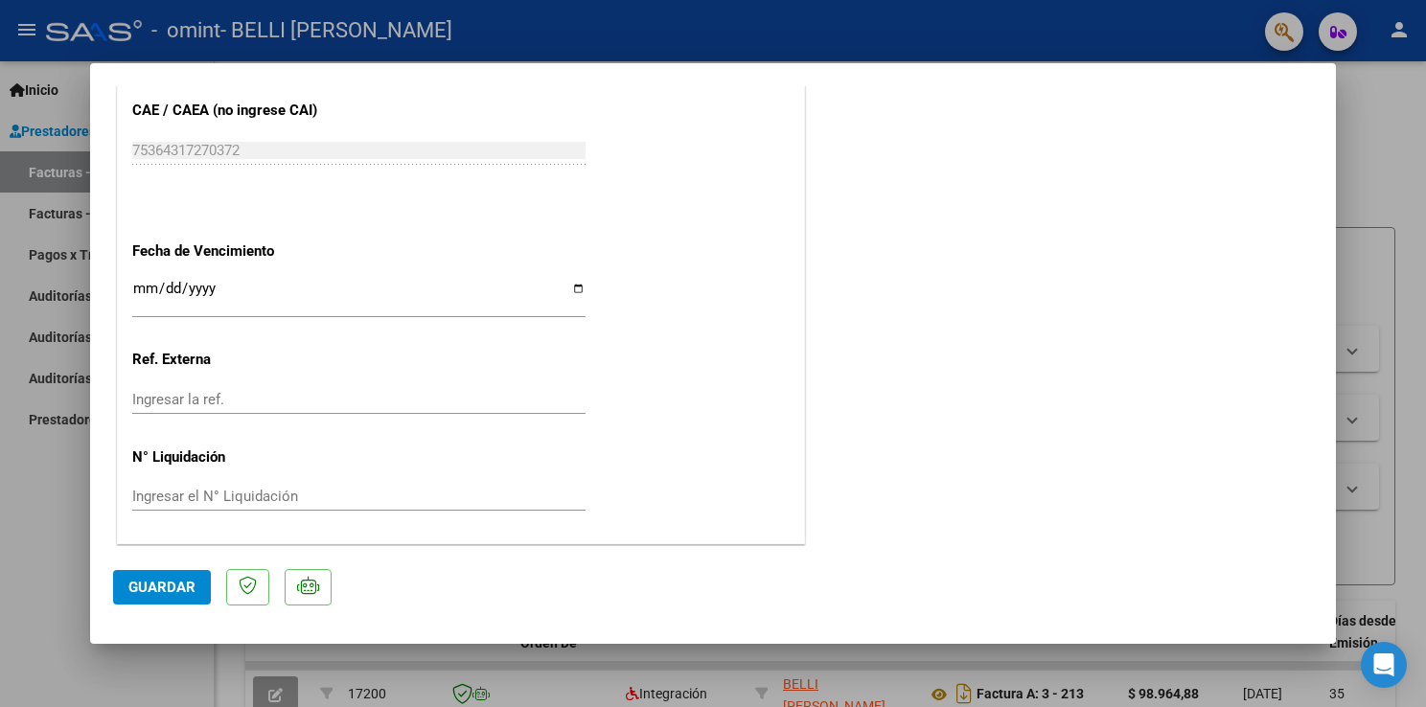
click at [150, 605] on mat-dialog-actions "Guardar" at bounding box center [713, 584] width 1200 height 76
click at [161, 588] on span "Guardar" at bounding box center [161, 587] width 67 height 17
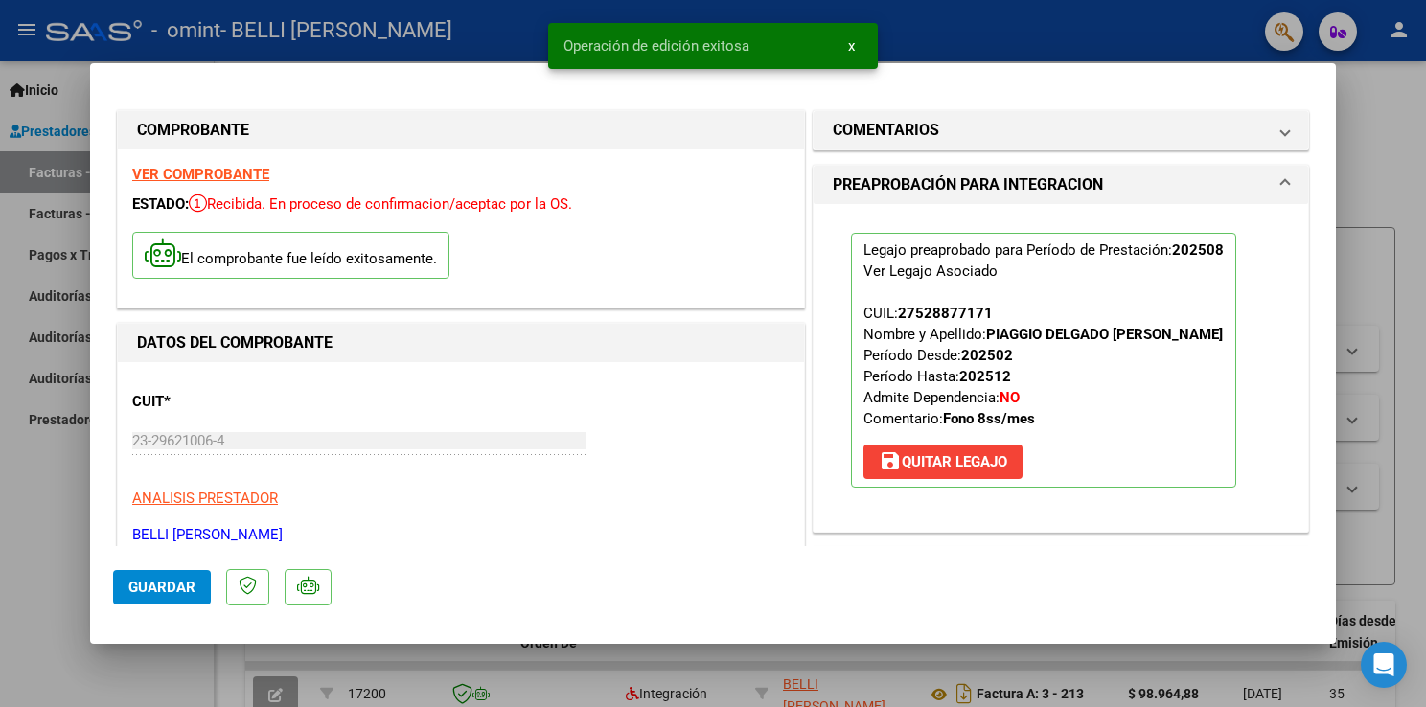
scroll to position [0, 0]
click at [1393, 125] on div at bounding box center [713, 353] width 1426 height 707
type input "$ 0,00"
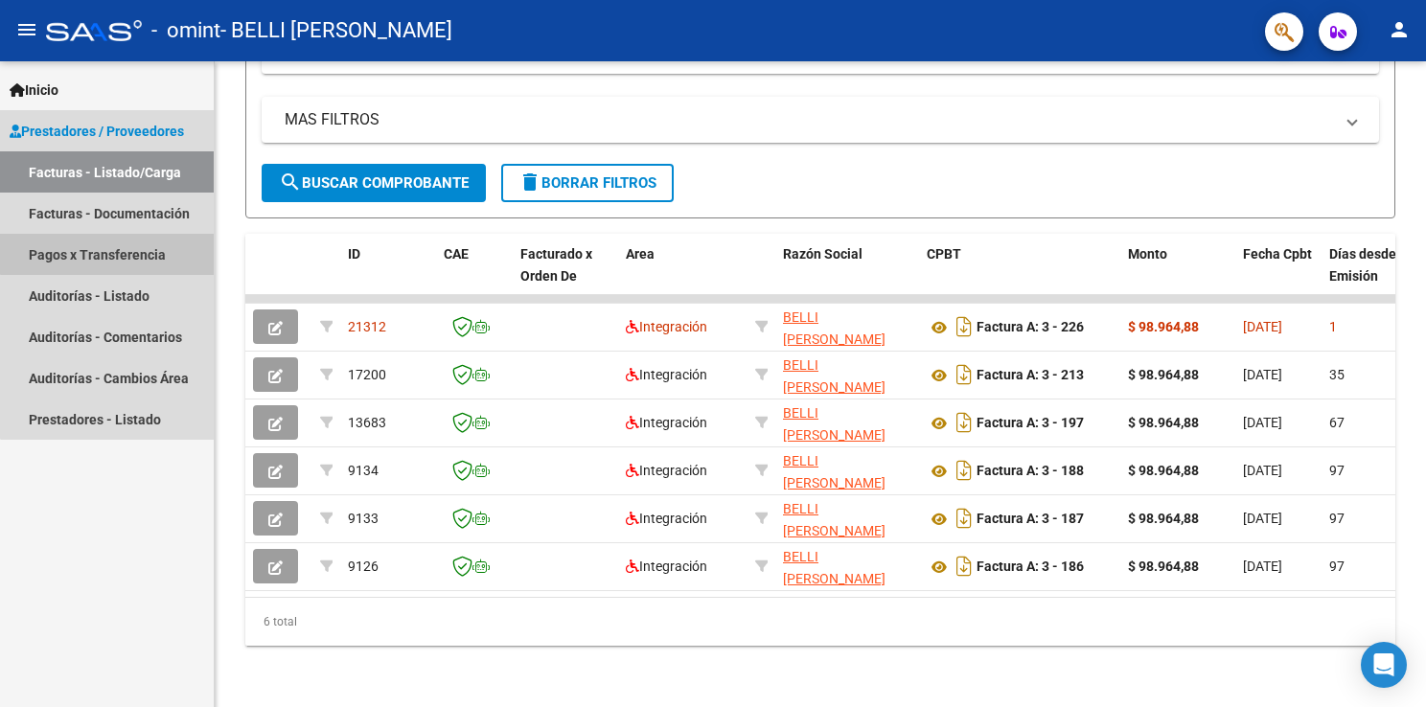
click at [126, 247] on link "Pagos x Transferencia" at bounding box center [107, 254] width 214 height 41
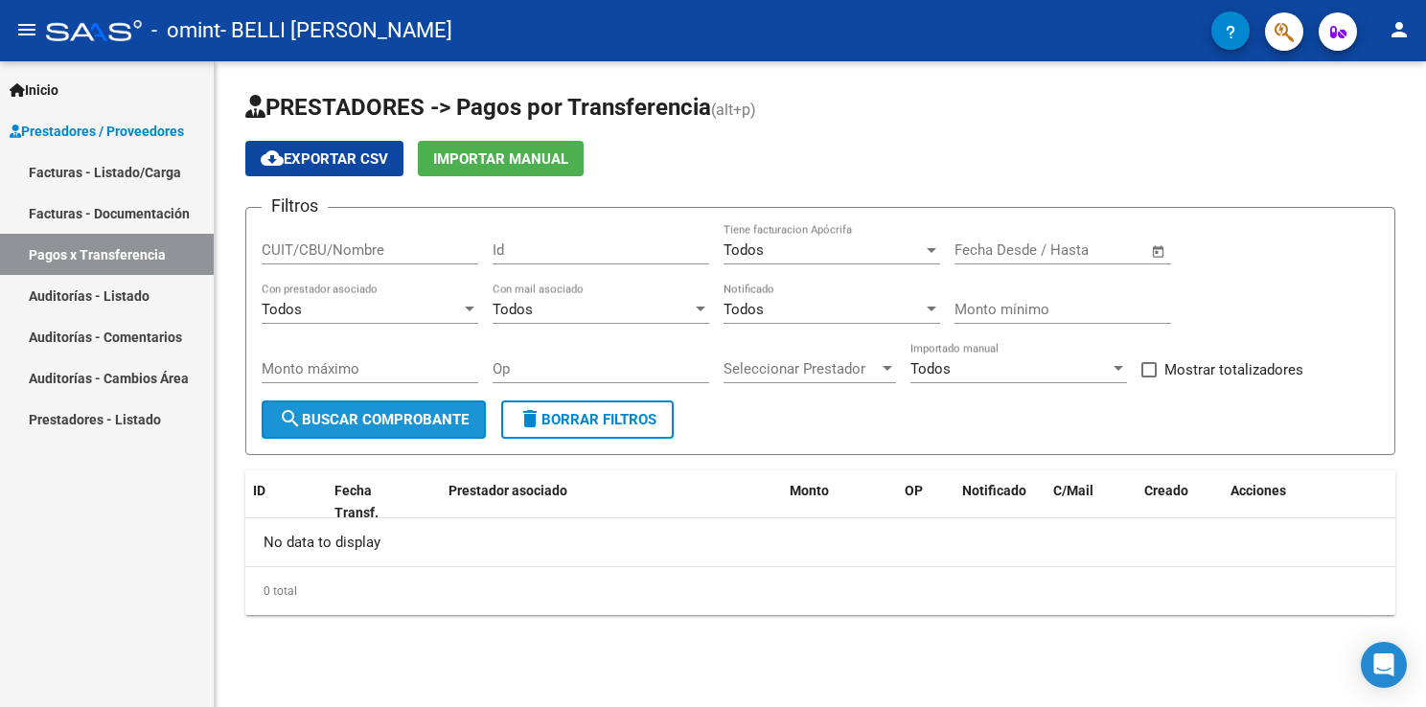
click at [414, 420] on span "search Buscar Comprobante" at bounding box center [374, 419] width 190 height 17
click at [410, 308] on div "Todos" at bounding box center [361, 309] width 199 height 17
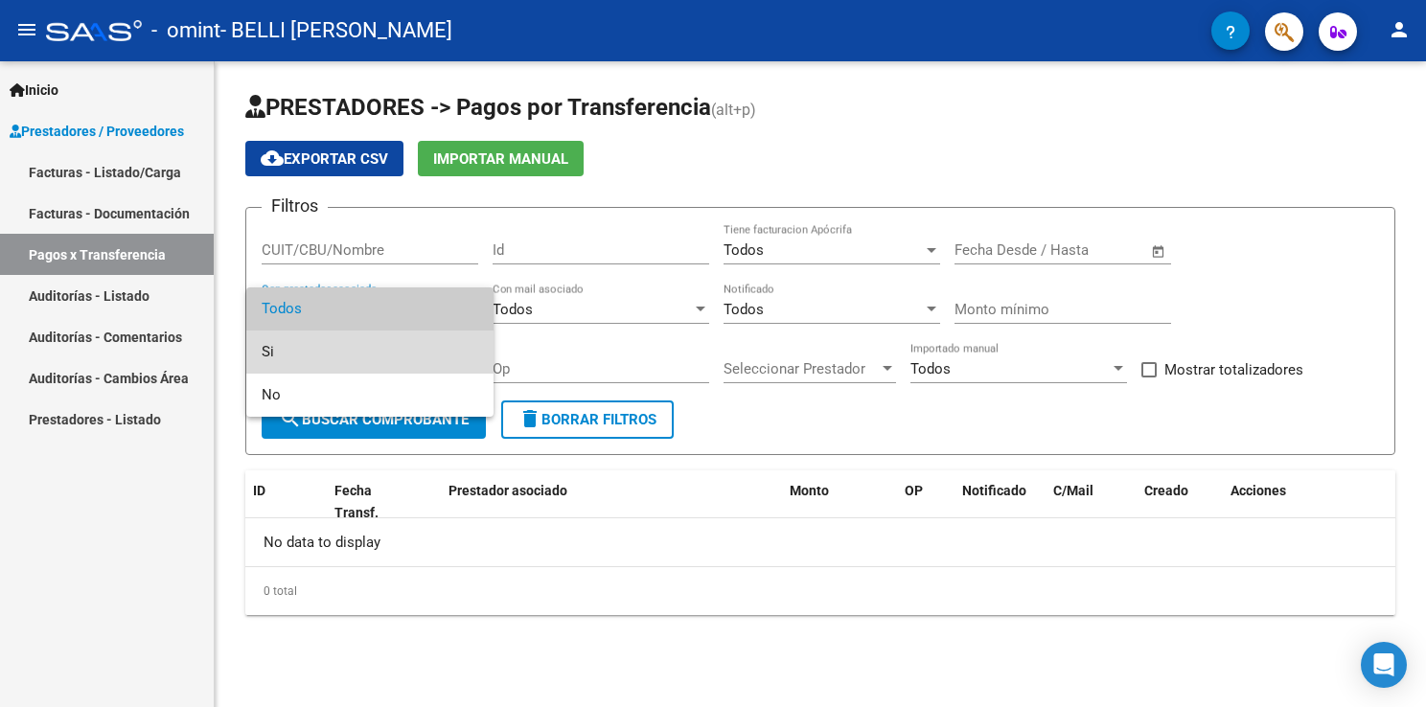
click at [376, 355] on span "Si" at bounding box center [370, 352] width 217 height 43
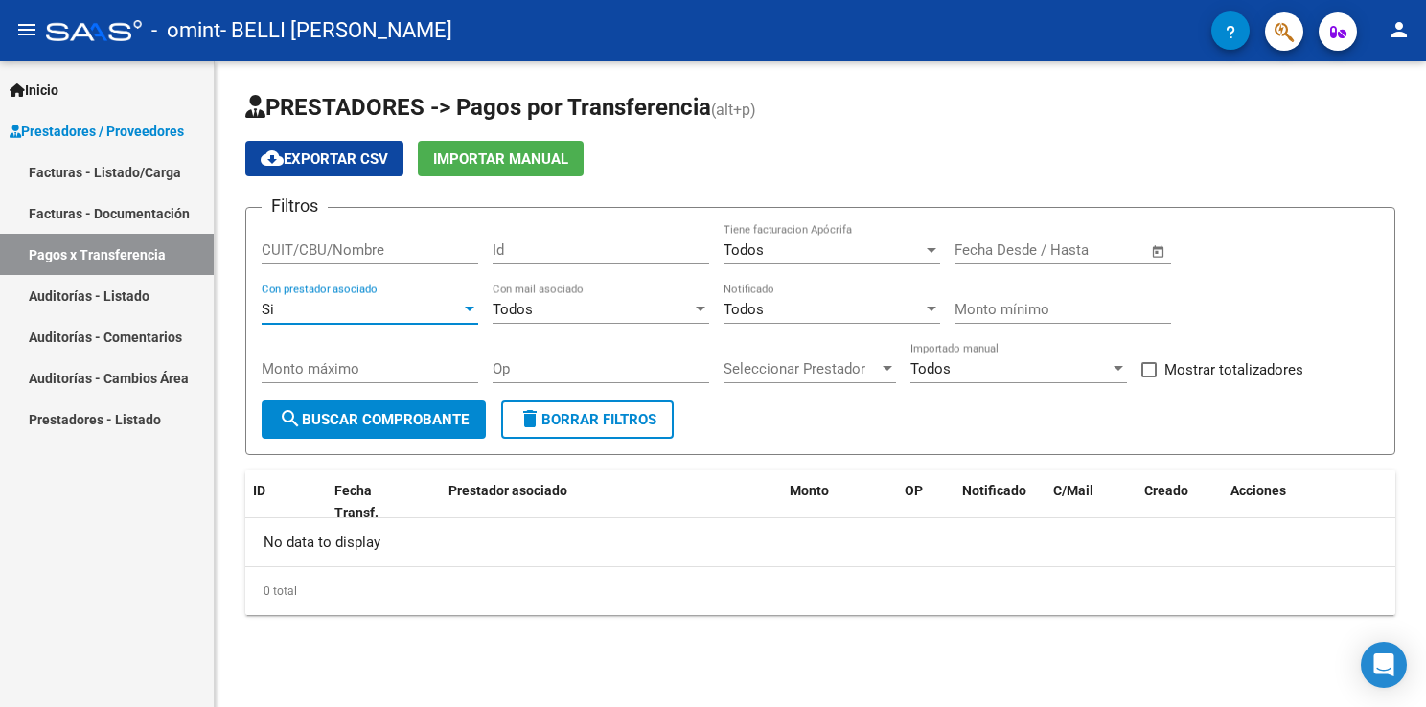
click at [434, 424] on span "search Buscar Comprobante" at bounding box center [374, 419] width 190 height 17
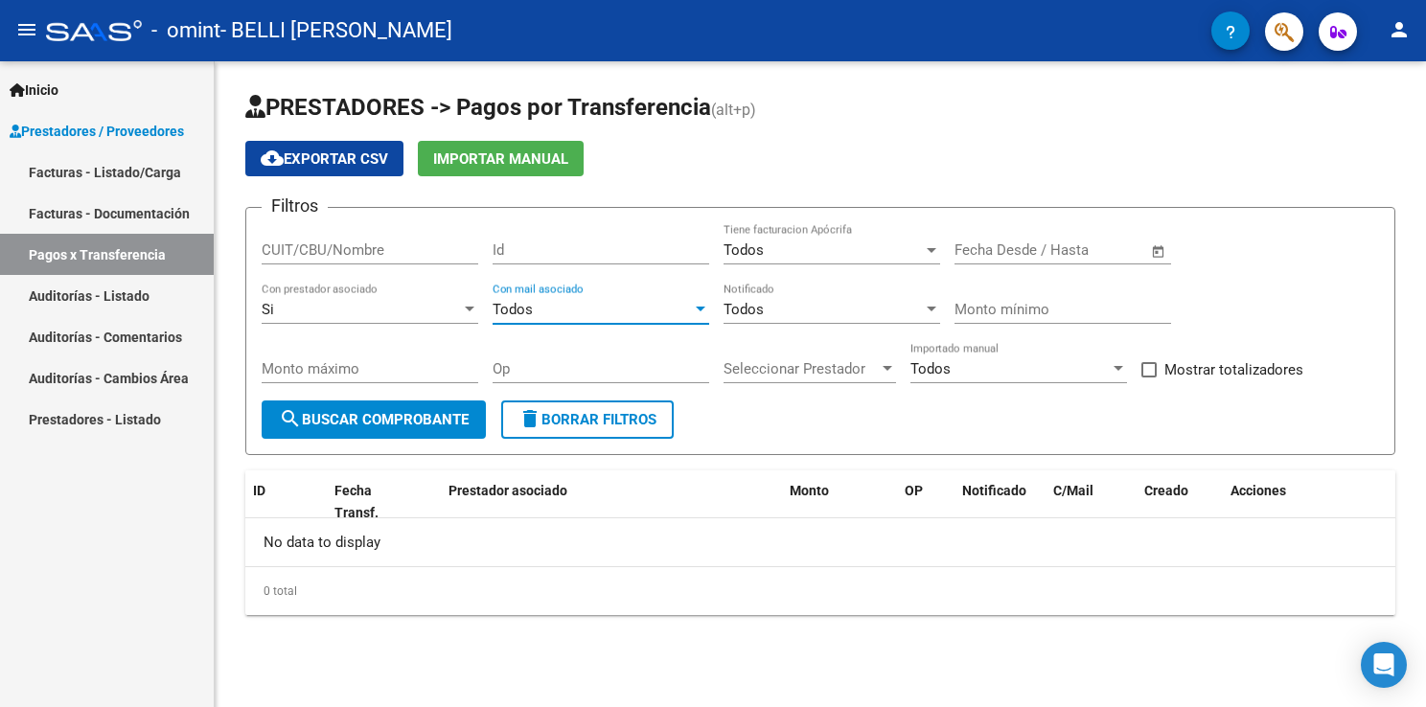
click at [544, 309] on div "Todos" at bounding box center [592, 309] width 199 height 17
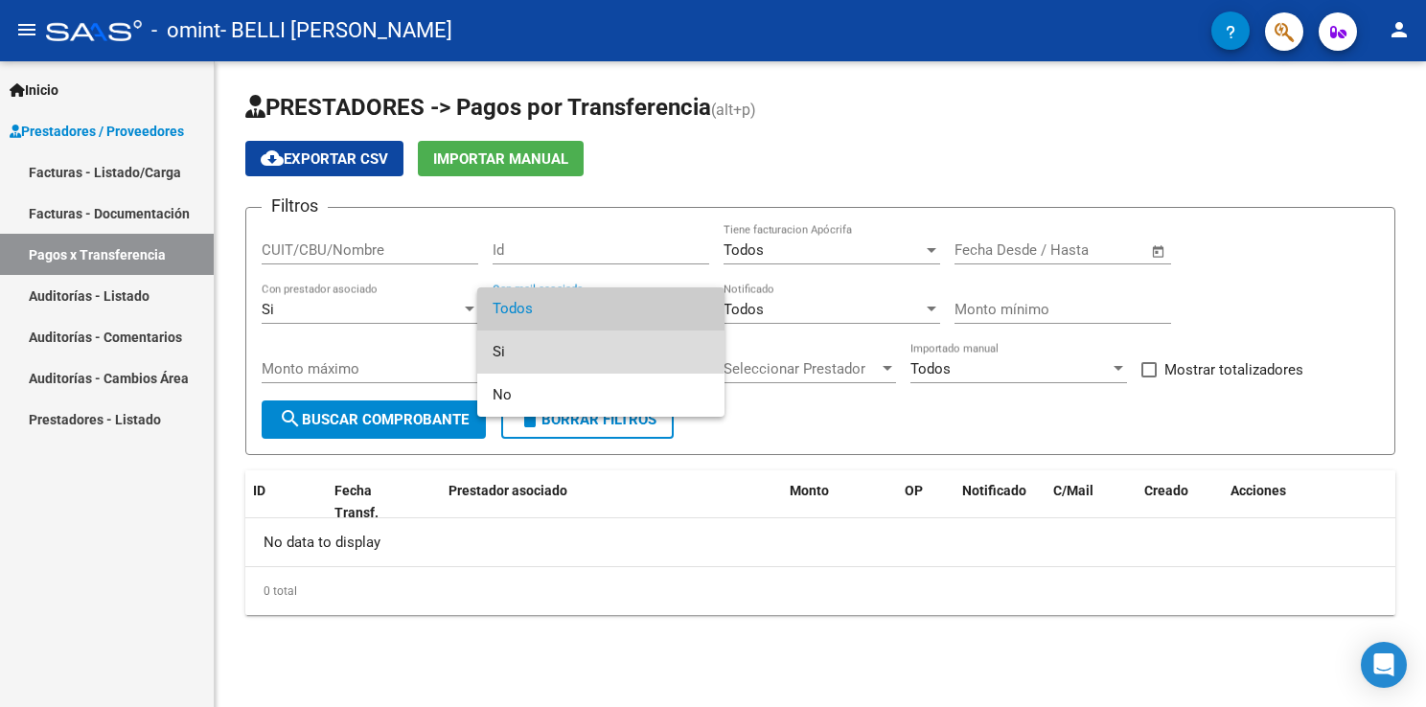
click at [534, 349] on span "Si" at bounding box center [601, 352] width 217 height 43
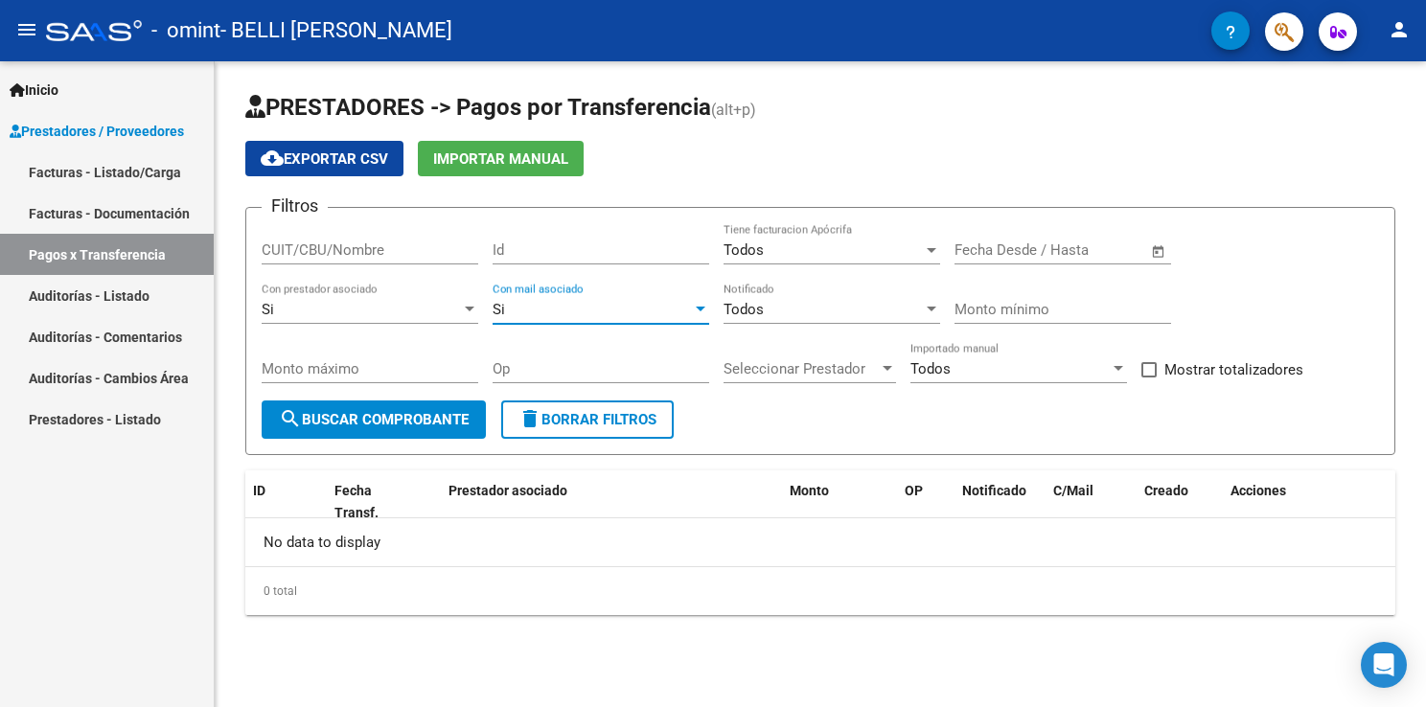
click at [423, 412] on span "search Buscar Comprobante" at bounding box center [374, 419] width 190 height 17
click at [976, 246] on input "text" at bounding box center [993, 249] width 78 height 17
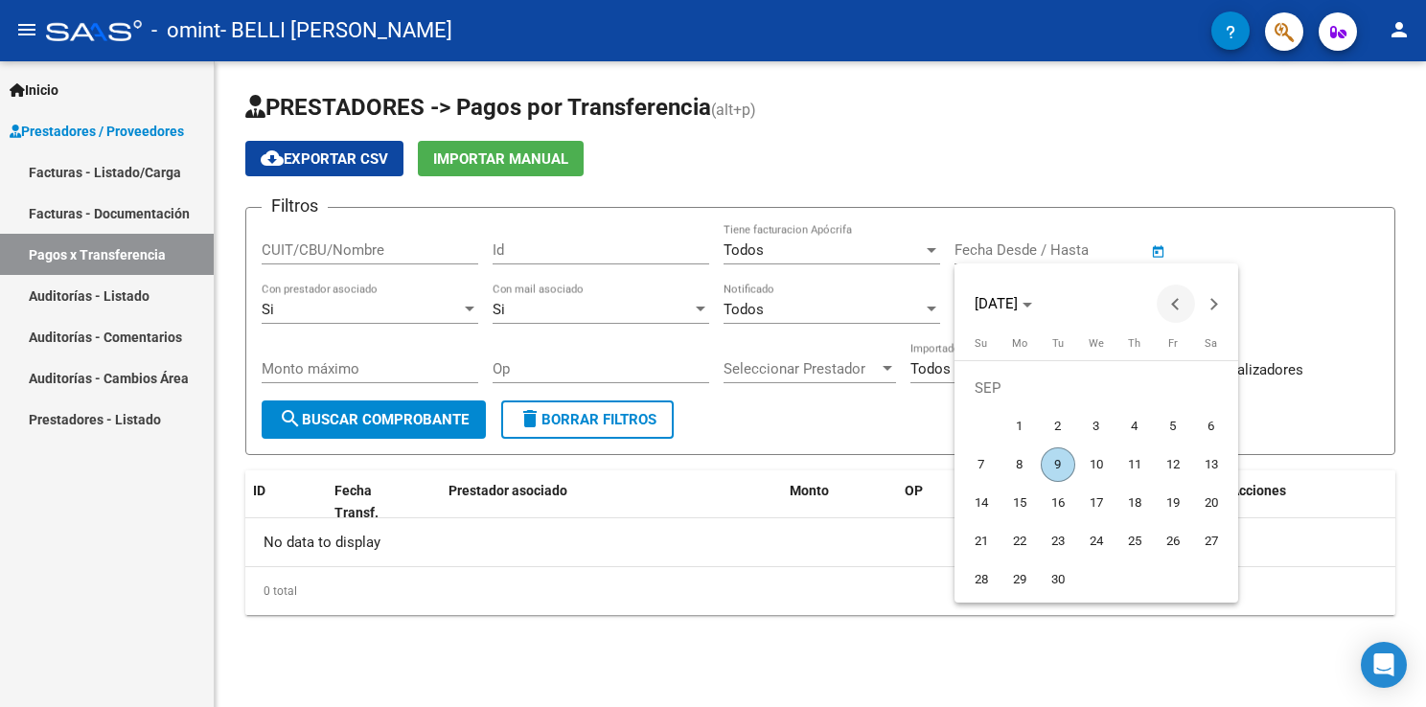
click at [1185, 301] on span "Previous month" at bounding box center [1176, 304] width 38 height 38
click at [1182, 301] on span "Previous month" at bounding box center [1176, 304] width 38 height 38
click at [1181, 302] on button "Previous month" at bounding box center [1176, 304] width 38 height 38
click at [1083, 429] on span "4" at bounding box center [1096, 426] width 34 height 34
type input "[DATE]"
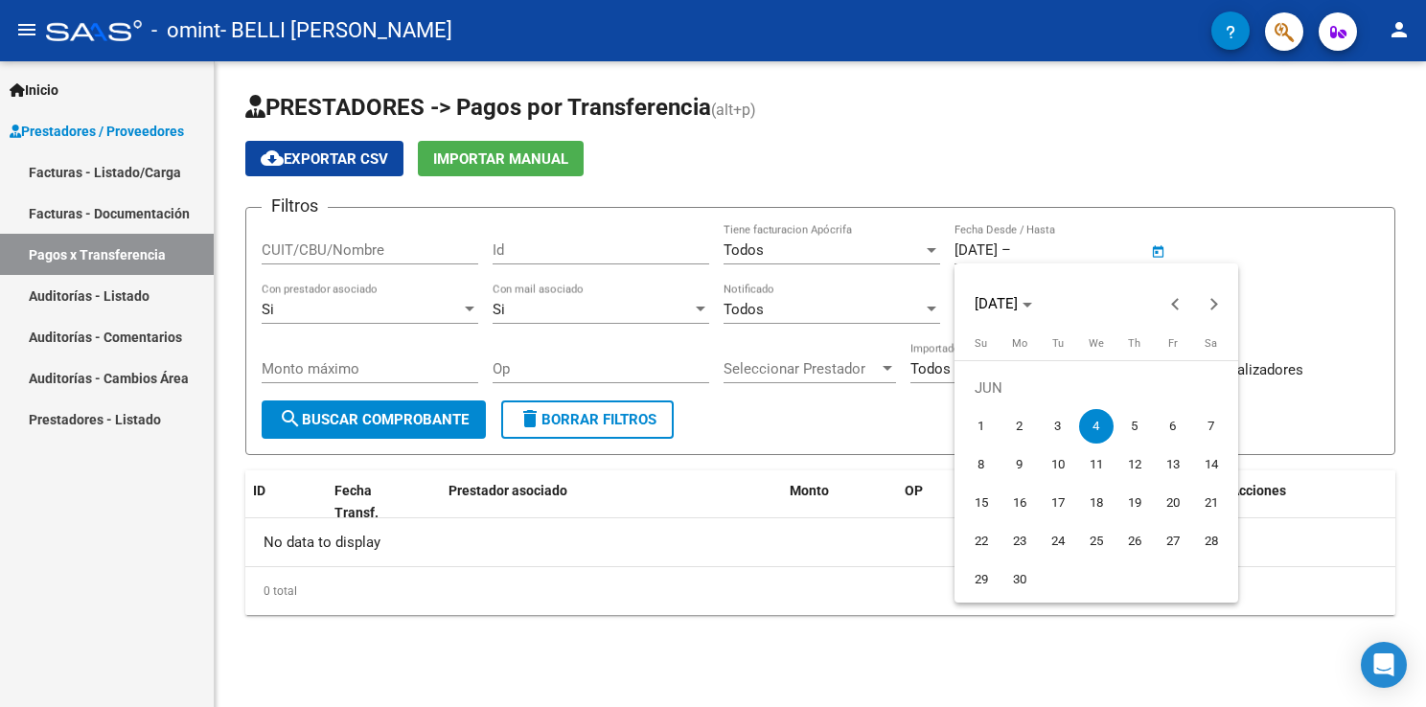
click at [376, 418] on div at bounding box center [713, 353] width 1426 height 707
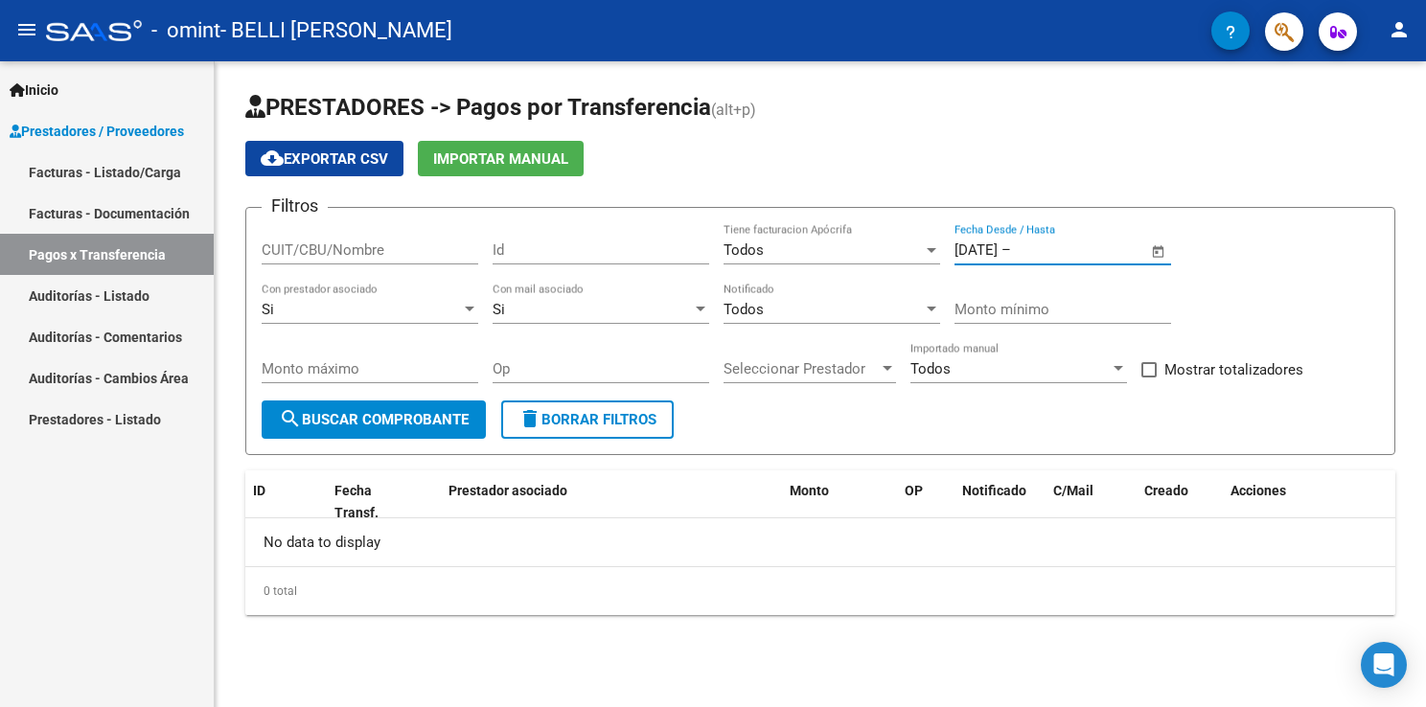
click at [376, 418] on span "search Buscar Comprobante" at bounding box center [374, 419] width 190 height 17
click at [42, 205] on link "Facturas - Documentación" at bounding box center [107, 213] width 214 height 41
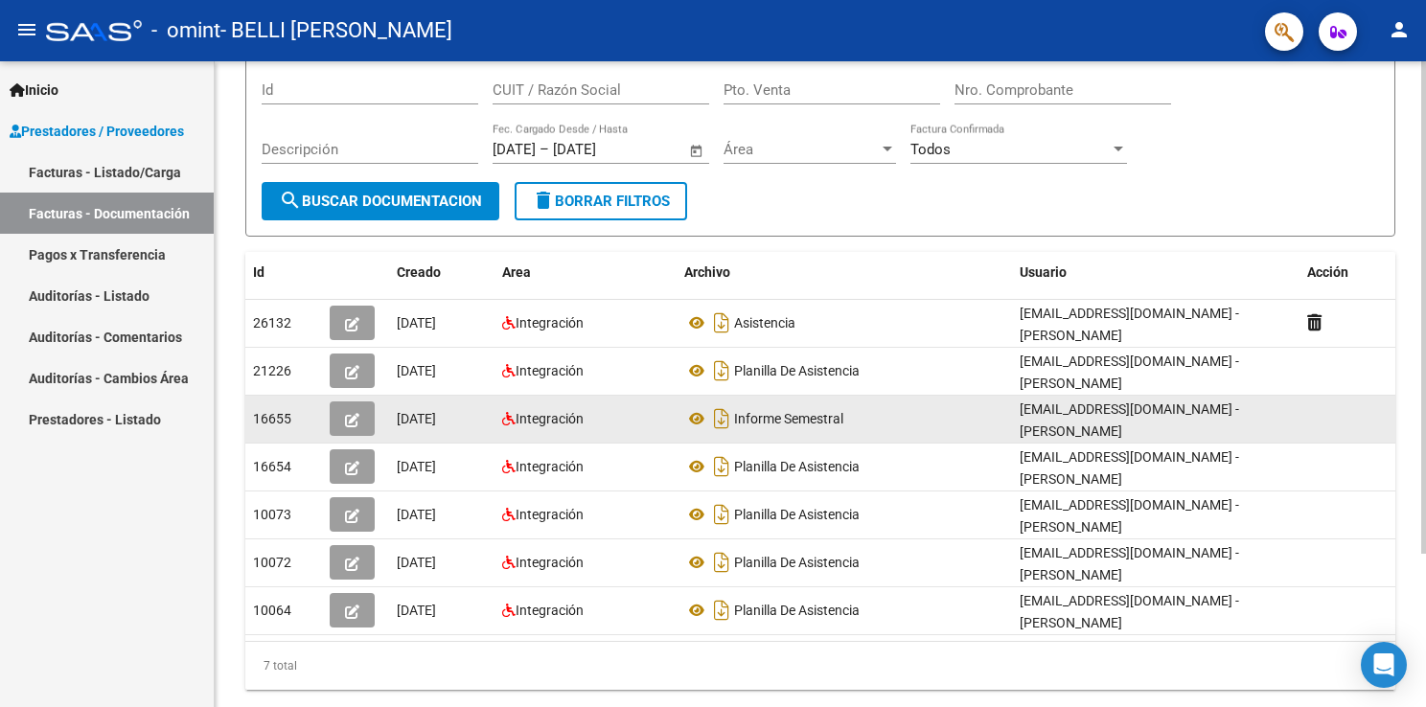
scroll to position [199, 0]
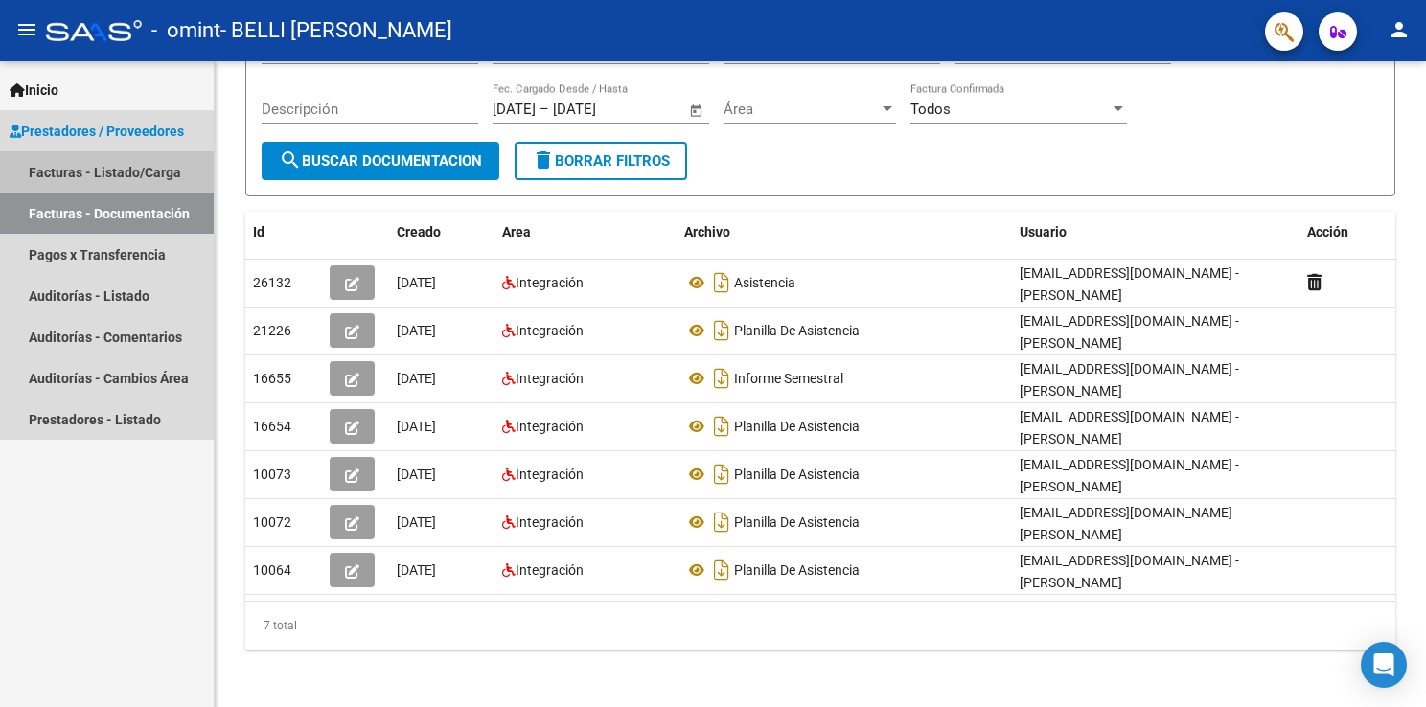
click at [104, 162] on link "Facturas - Listado/Carga" at bounding box center [107, 171] width 214 height 41
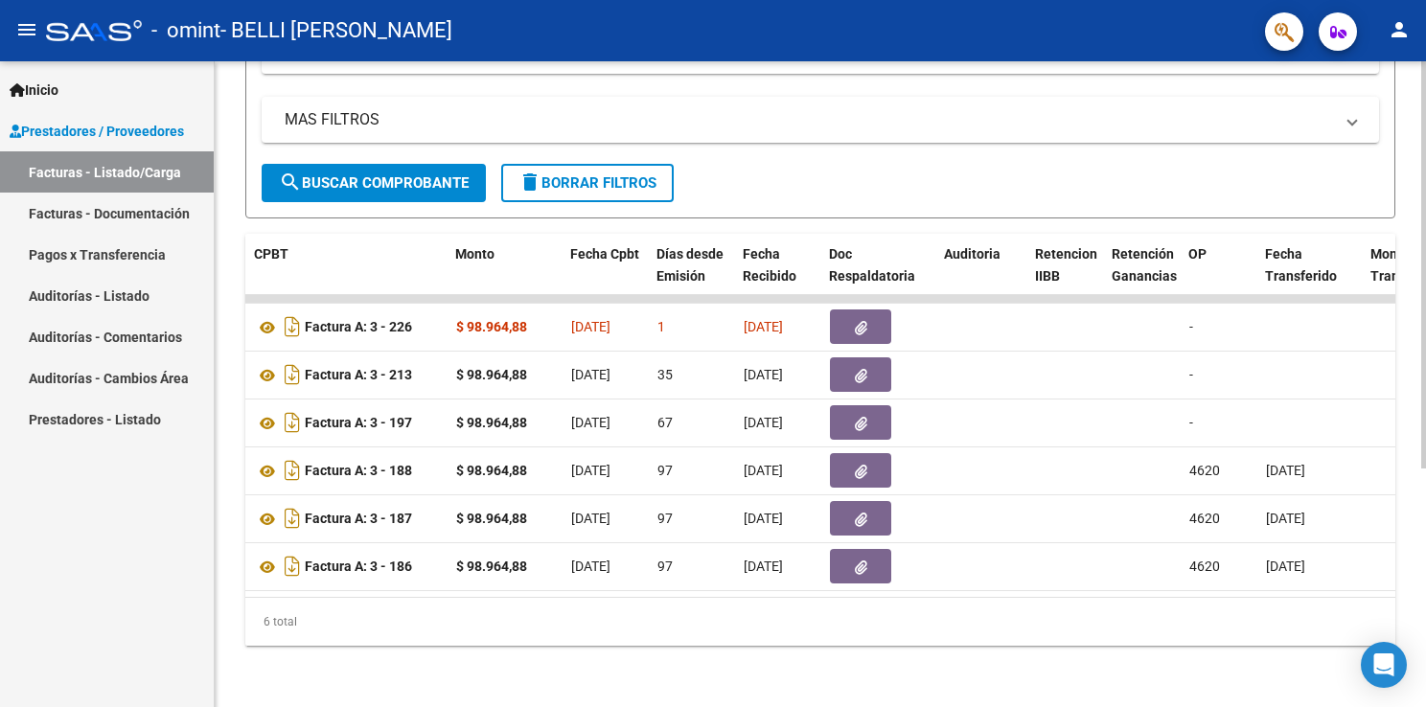
scroll to position [0, 666]
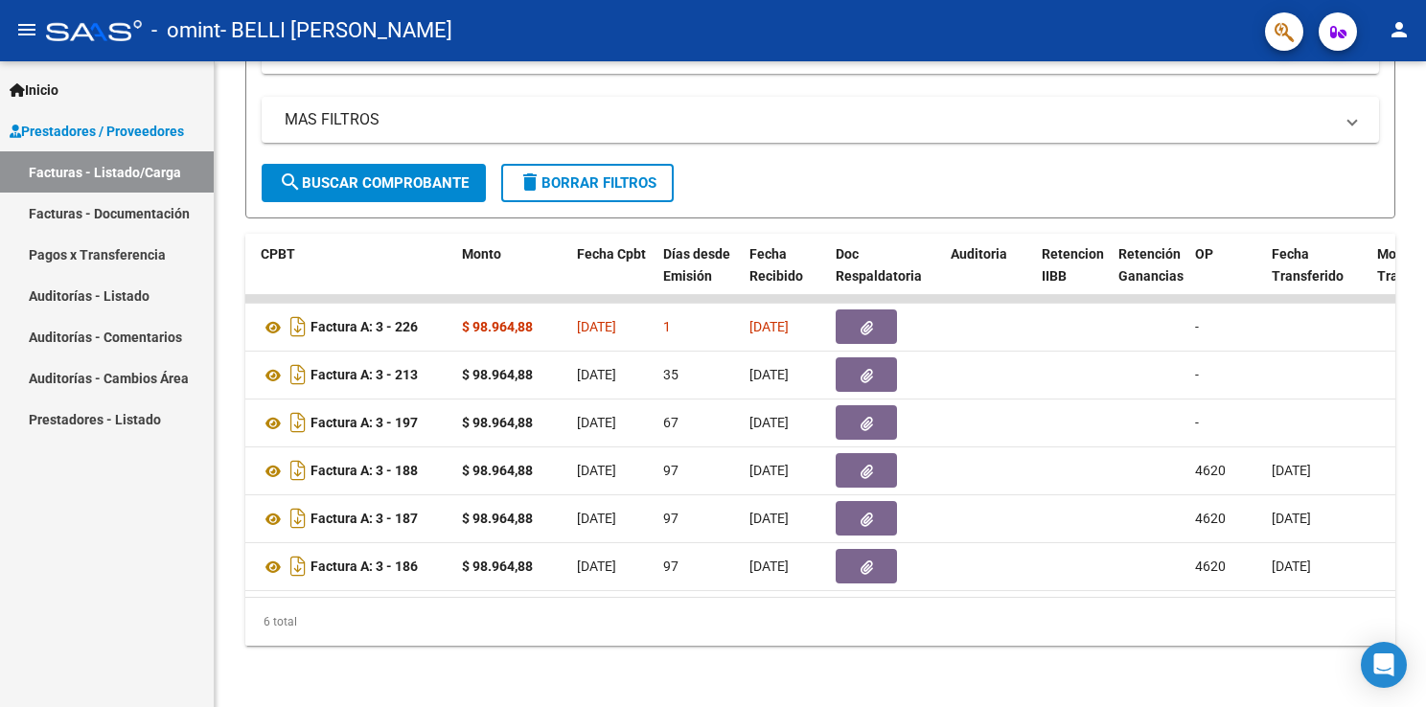
click at [54, 84] on span "Inicio" at bounding box center [34, 90] width 49 height 21
